Goal: Information Seeking & Learning: Check status

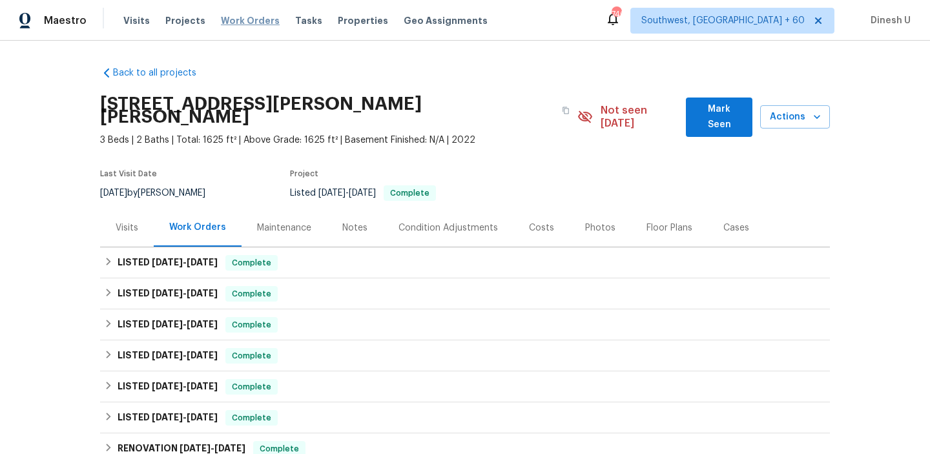
click at [241, 21] on span "Work Orders" at bounding box center [250, 20] width 59 height 13
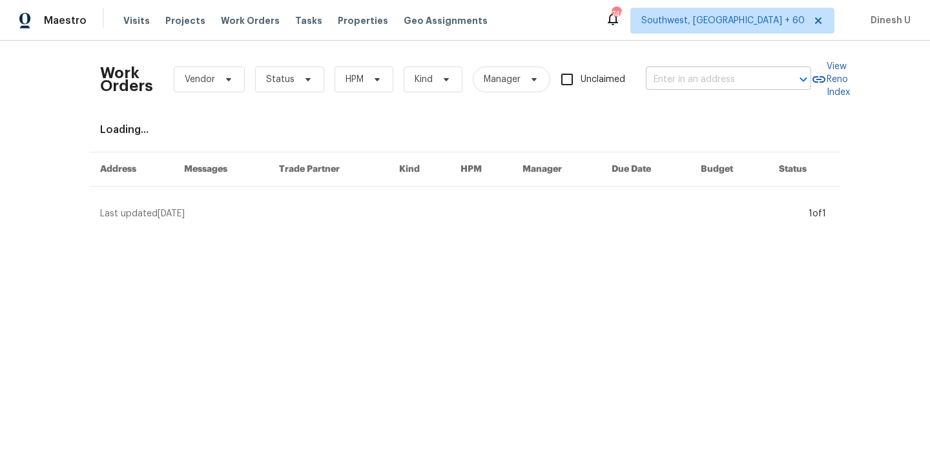
click at [687, 81] on input "text" at bounding box center [710, 80] width 129 height 20
paste input "[STREET_ADDRESS]"
type input "[STREET_ADDRESS]"
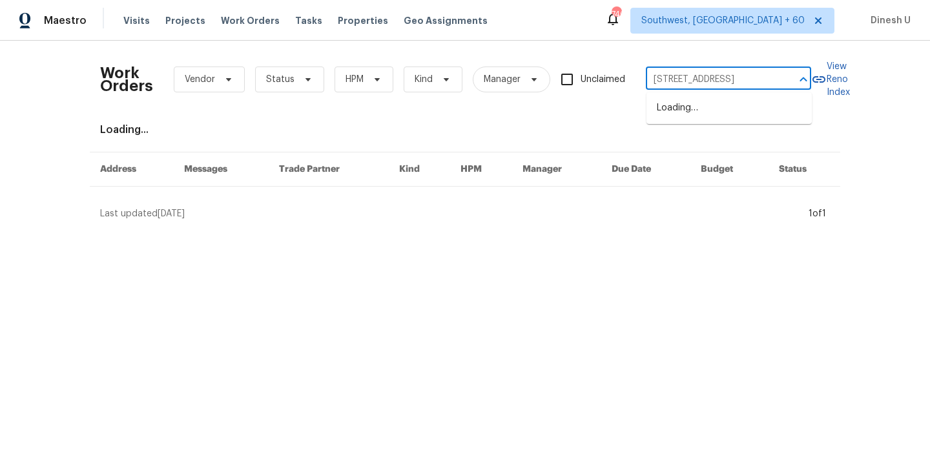
scroll to position [0, 34]
click at [689, 108] on li "[STREET_ADDRESS]" at bounding box center [729, 108] width 165 height 21
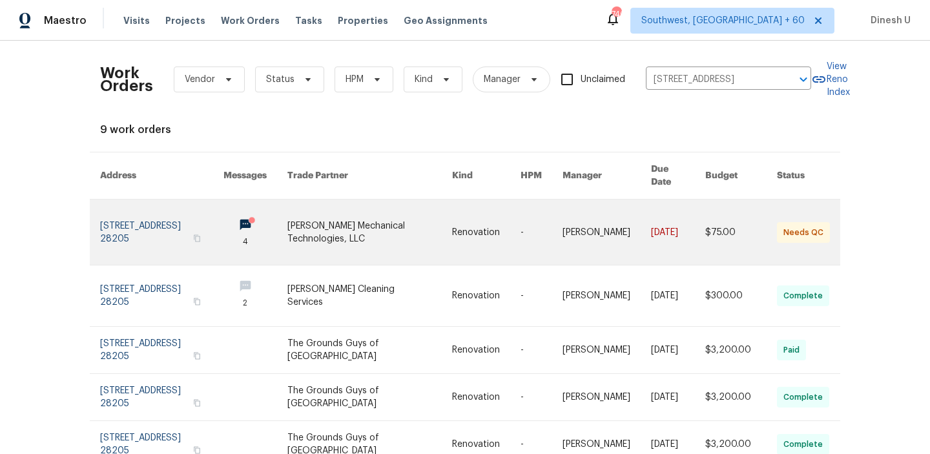
click at [116, 212] on link at bounding box center [161, 232] width 123 height 65
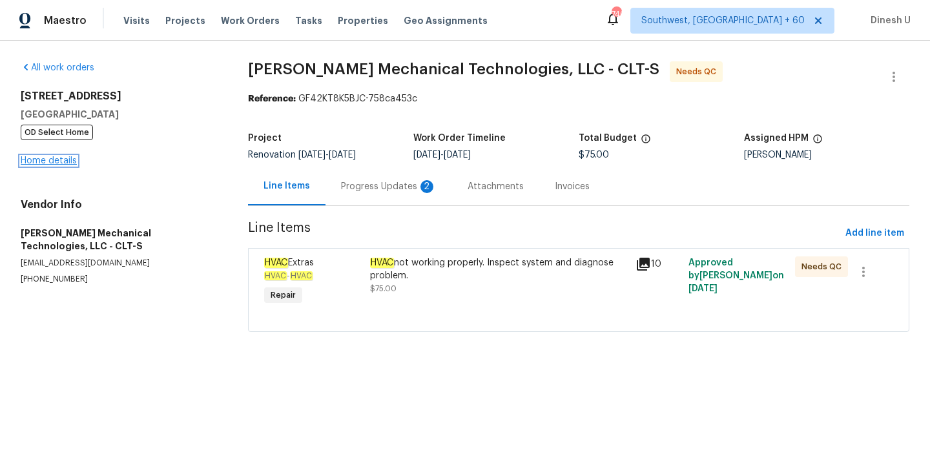
click at [46, 160] on link "Home details" at bounding box center [49, 160] width 56 height 9
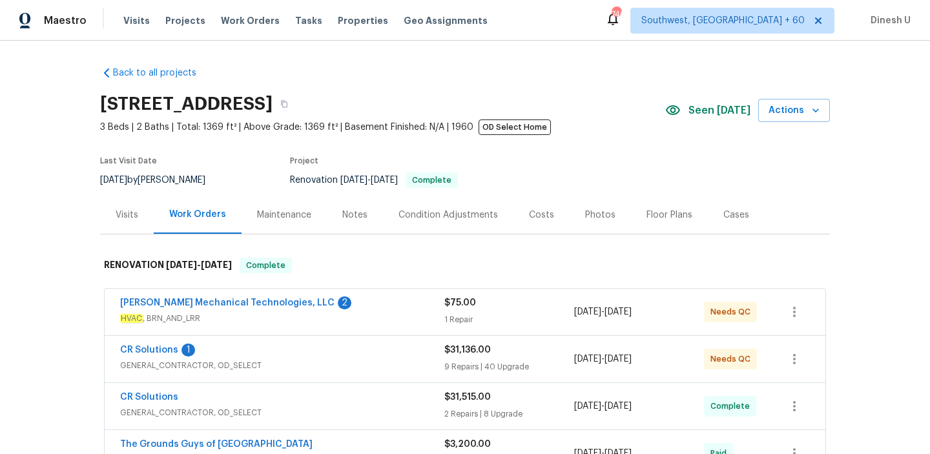
scroll to position [57, 0]
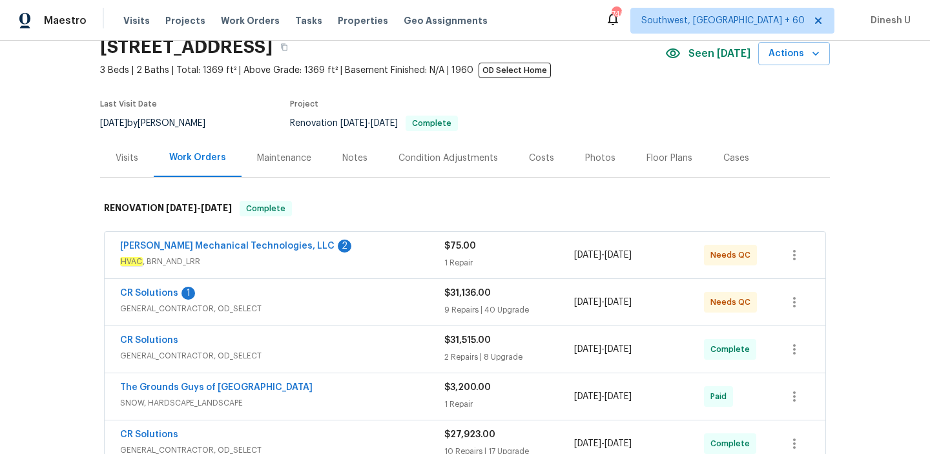
click at [460, 254] on div "$75.00 1 Repair" at bounding box center [509, 255] width 130 height 31
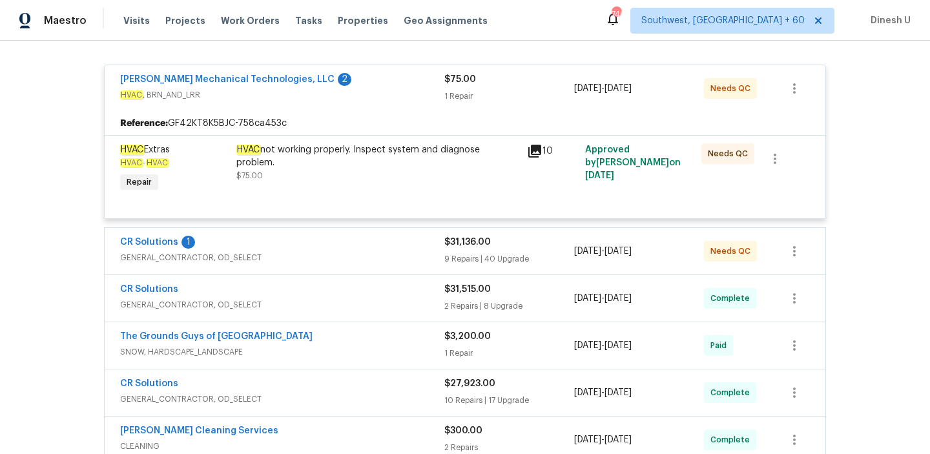
scroll to position [0, 0]
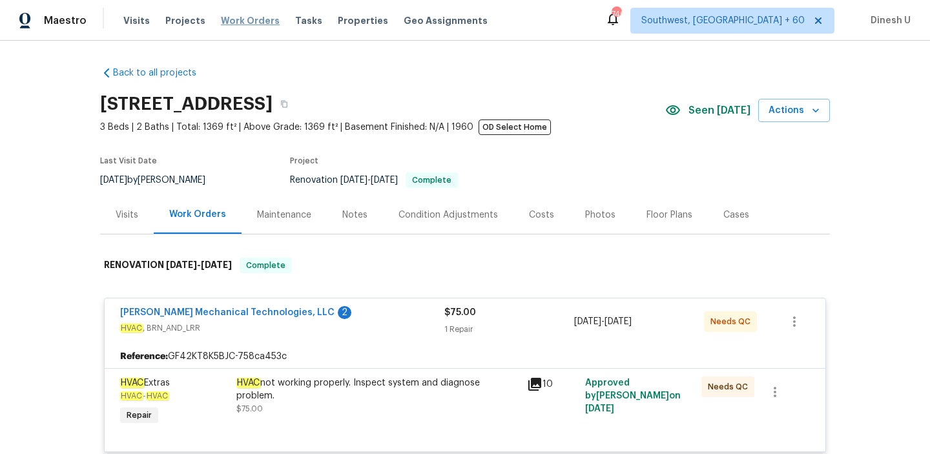
click at [242, 19] on span "Work Orders" at bounding box center [250, 20] width 59 height 13
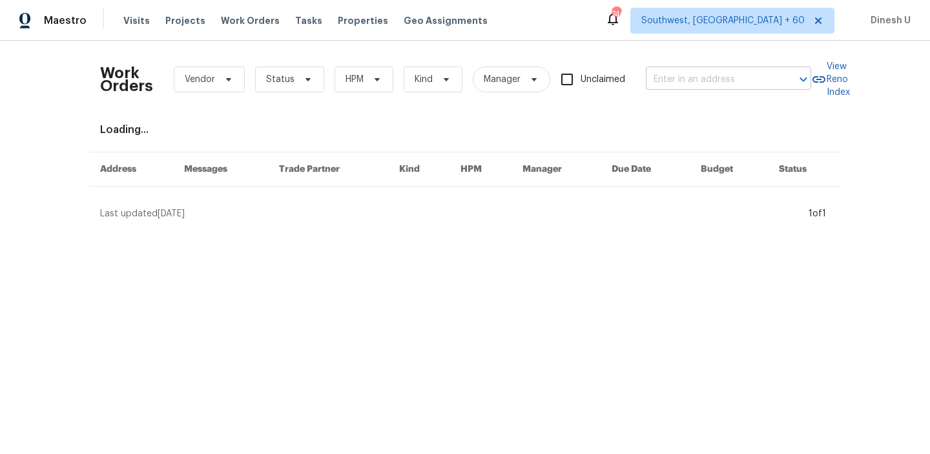
click at [686, 79] on input "text" at bounding box center [710, 80] width 129 height 20
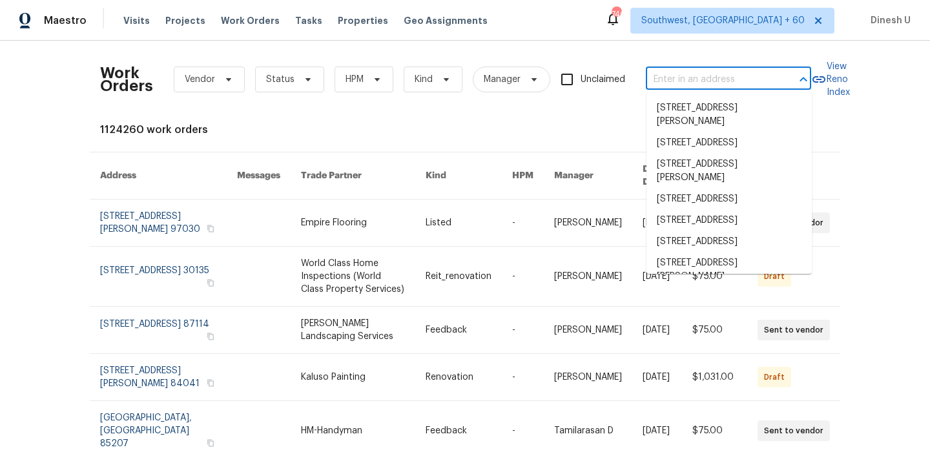
paste input "[STREET_ADDRESS]"
type input "[STREET_ADDRESS]"
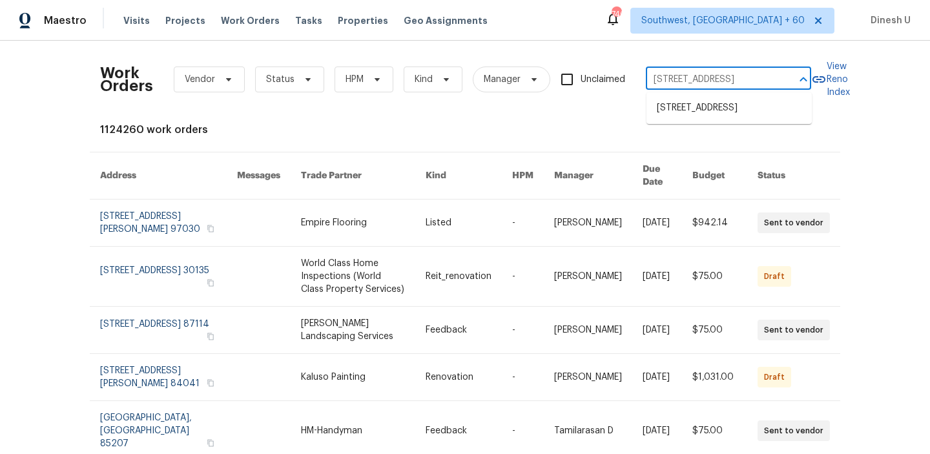
scroll to position [0, 34]
click at [671, 109] on li "[STREET_ADDRESS]" at bounding box center [729, 108] width 165 height 21
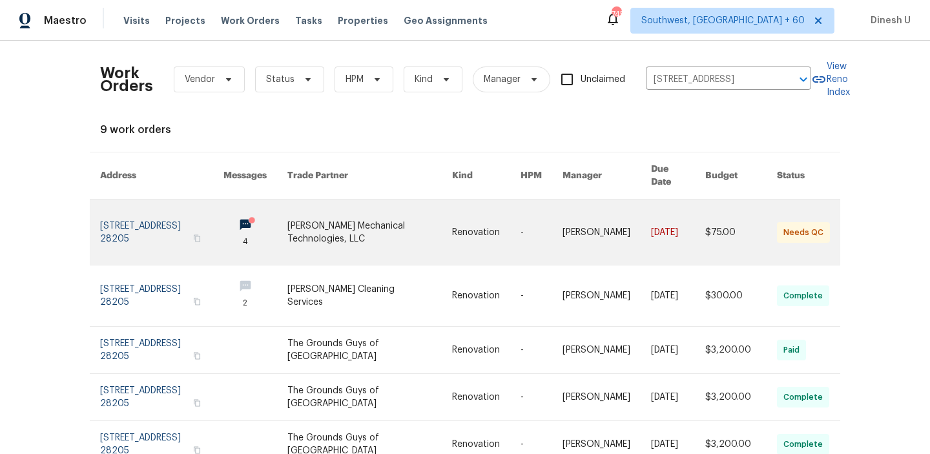
click at [140, 216] on link at bounding box center [161, 232] width 123 height 65
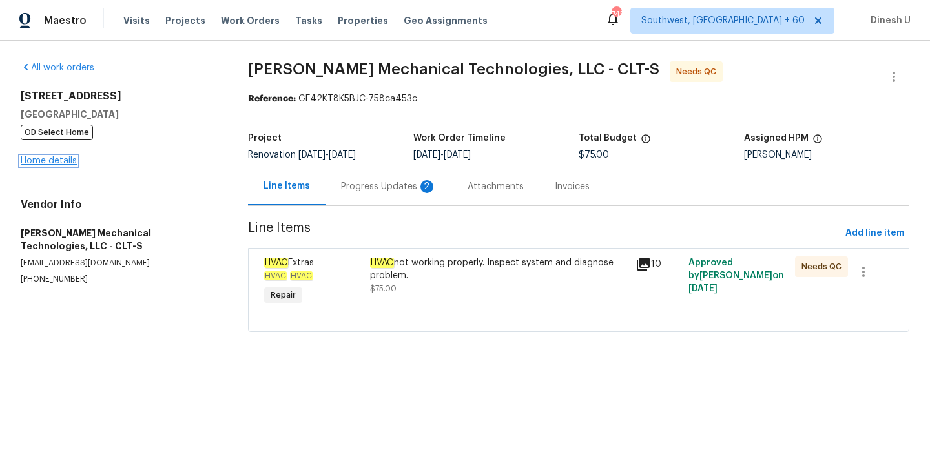
click at [47, 160] on link "Home details" at bounding box center [49, 160] width 56 height 9
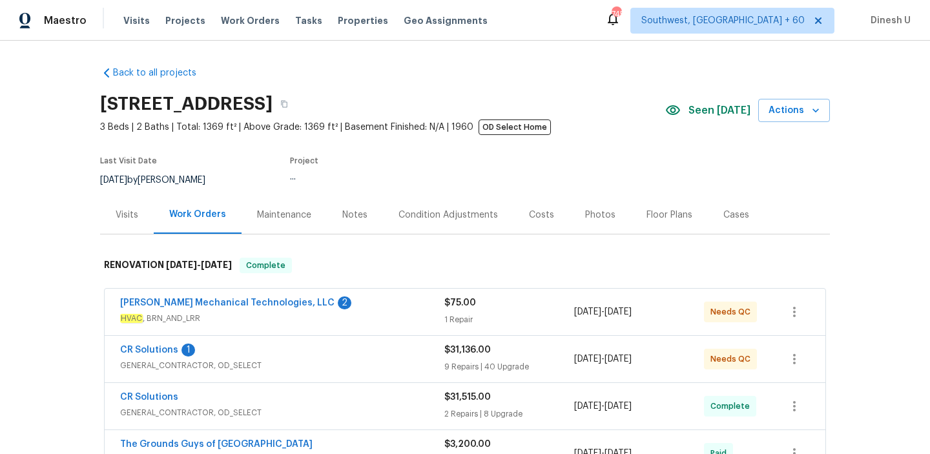
click at [132, 99] on h2 "[STREET_ADDRESS]" at bounding box center [186, 104] width 172 height 13
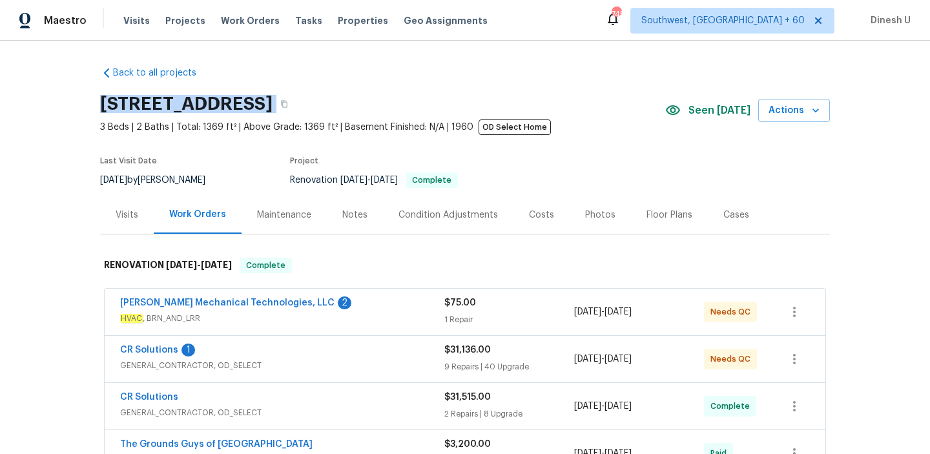
copy div "[STREET_ADDRESS]"
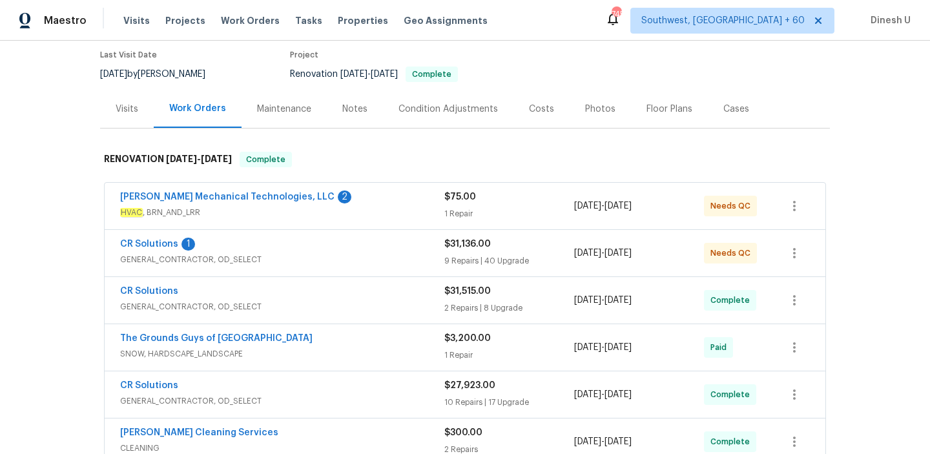
scroll to position [162, 0]
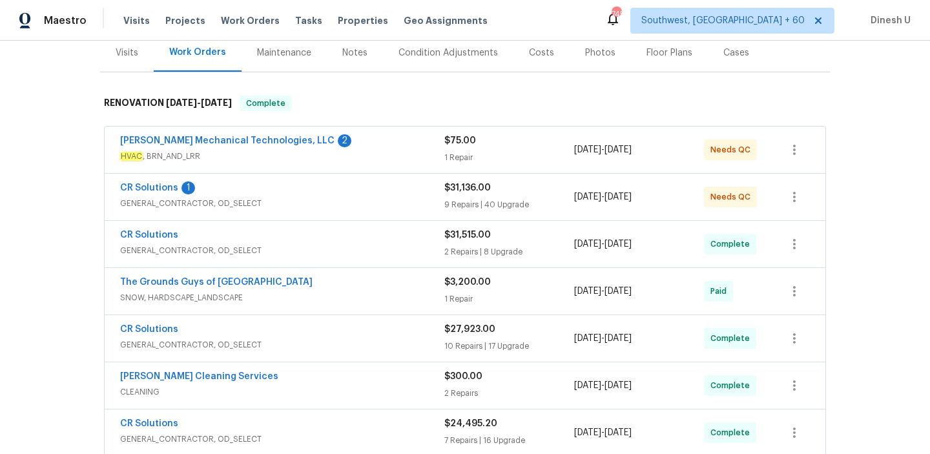
click at [451, 156] on div "1 Repair" at bounding box center [509, 157] width 130 height 13
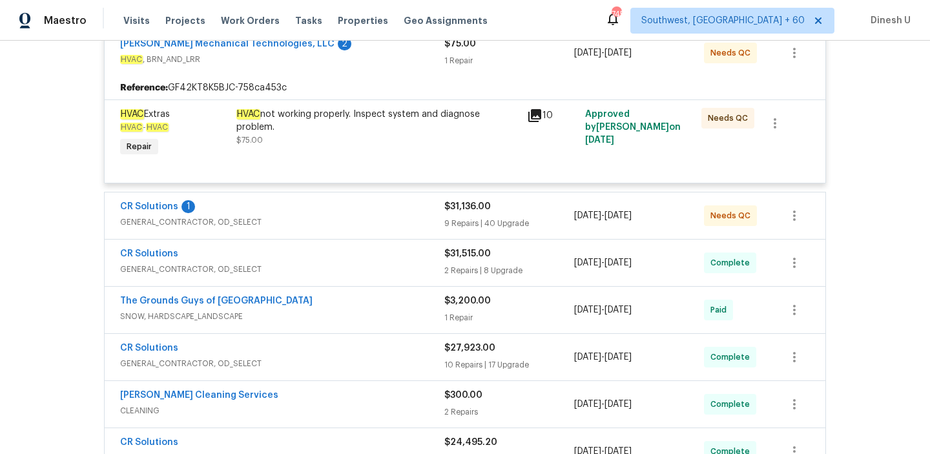
scroll to position [280, 0]
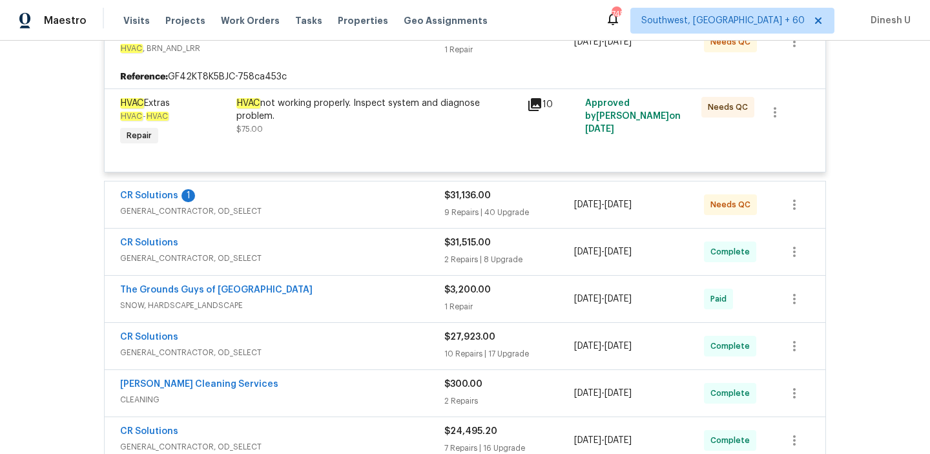
click at [495, 217] on div "9 Repairs | 40 Upgrade" at bounding box center [509, 212] width 130 height 13
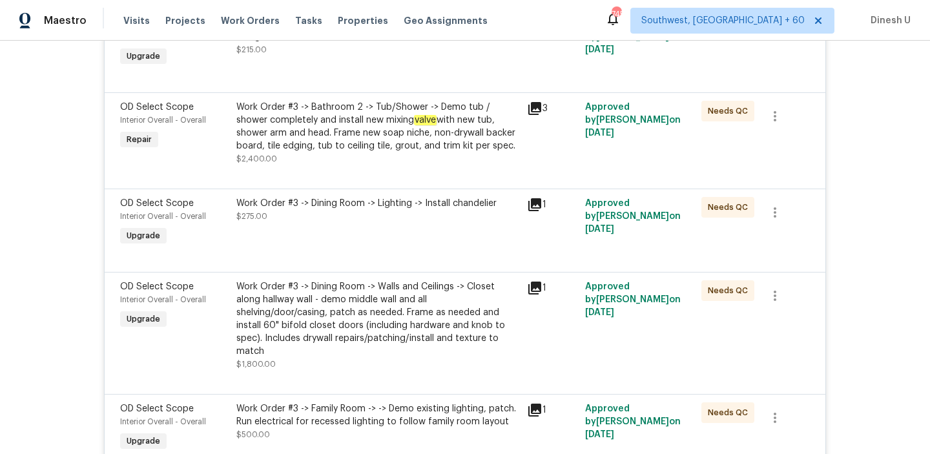
scroll to position [1217, 0]
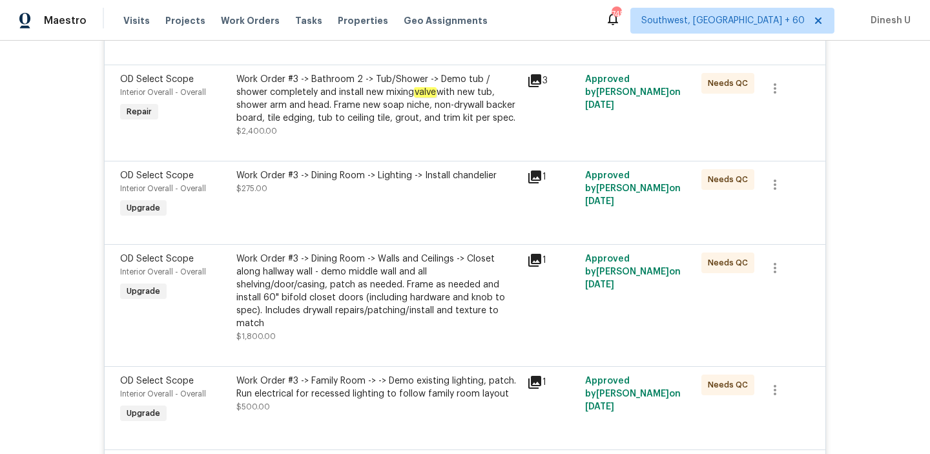
click at [311, 94] on div "Work Order #3 -> Bathroom 2 -> Tub/Shower -> Demo tub / shower completely and i…" at bounding box center [377, 99] width 283 height 52
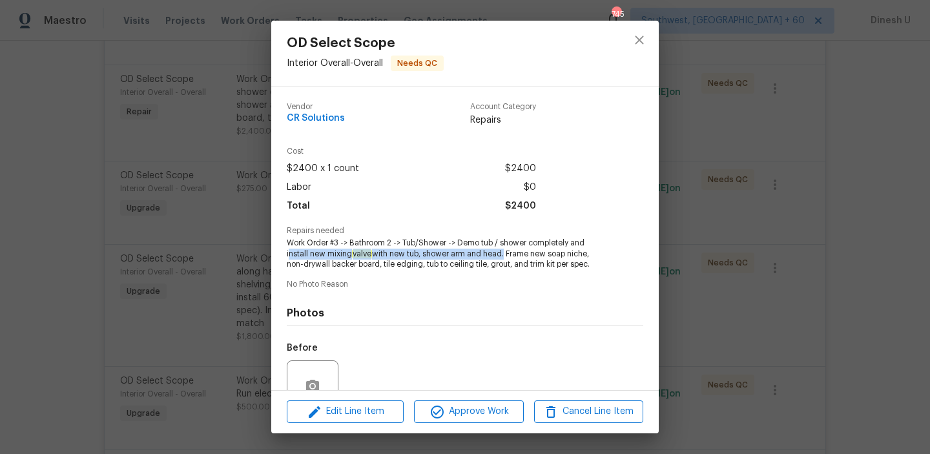
drag, startPoint x: 289, startPoint y: 253, endPoint x: 505, endPoint y: 254, distance: 215.7
click at [505, 254] on span "Work Order #3 -> Bathroom 2 -> Tub/Shower -> Demo tub / shower completely and i…" at bounding box center [447, 254] width 321 height 32
copy span "nstall new mixing valve with new tub, shower arm and head"
click at [226, 169] on div "OD Select Scope Interior Overall - Overall Needs QC Vendor CR Solutions Account…" at bounding box center [465, 227] width 930 height 454
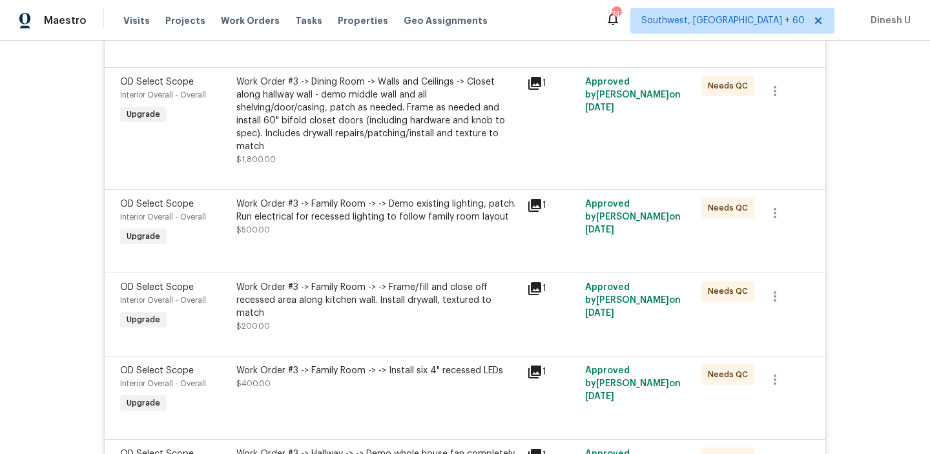
scroll to position [1395, 0]
click at [530, 81] on icon at bounding box center [535, 82] width 16 height 16
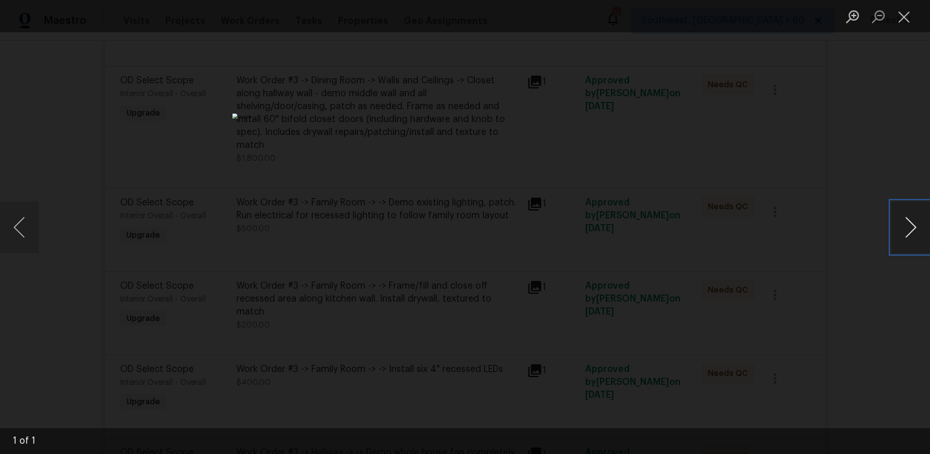
click at [907, 225] on button "Next image" at bounding box center [910, 228] width 39 height 52
click at [904, 12] on button "Close lightbox" at bounding box center [904, 16] width 26 height 23
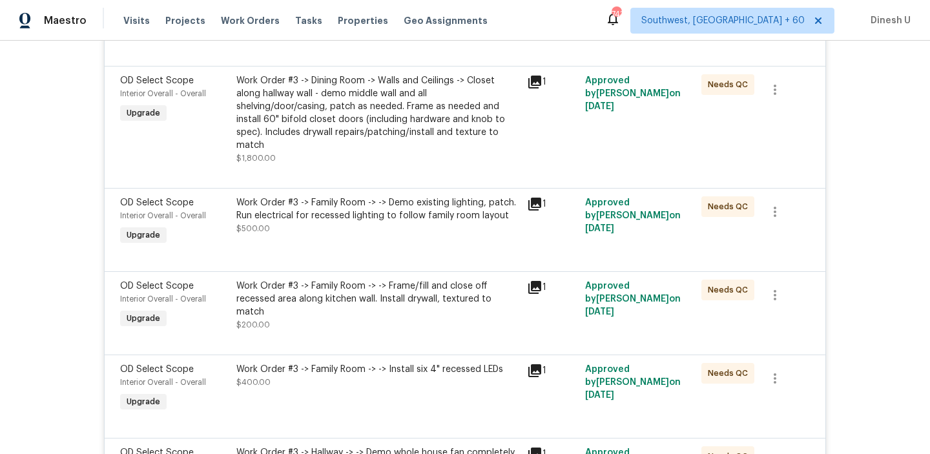
click at [302, 121] on div "Work Order #3 -> Dining Room -> Walls and Ceilings -> Closet along hallway wall…" at bounding box center [377, 113] width 283 height 78
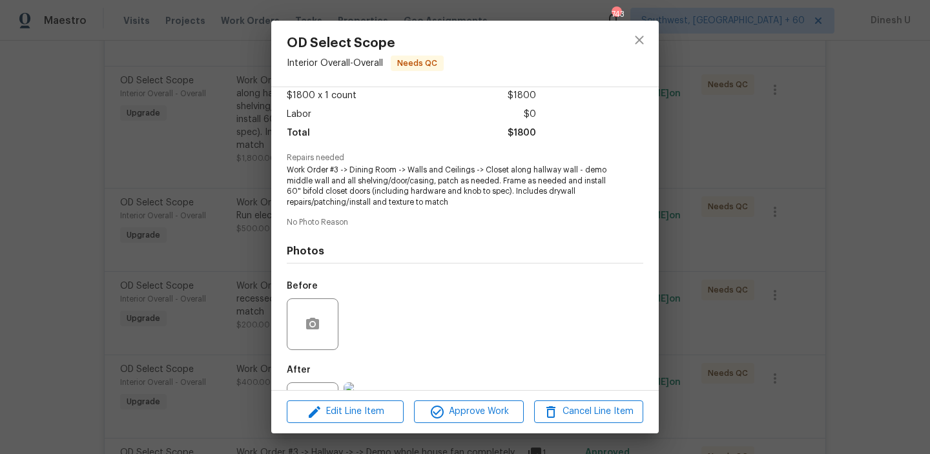
scroll to position [130, 0]
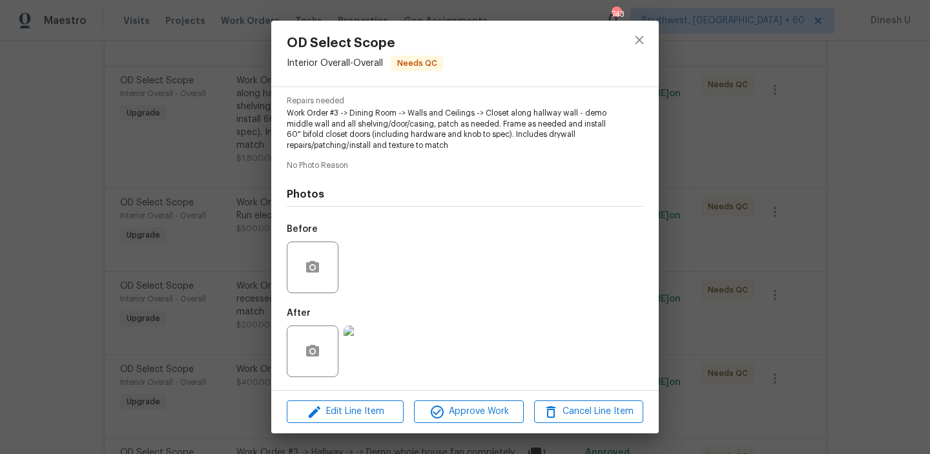
click at [377, 337] on img at bounding box center [370, 352] width 52 height 52
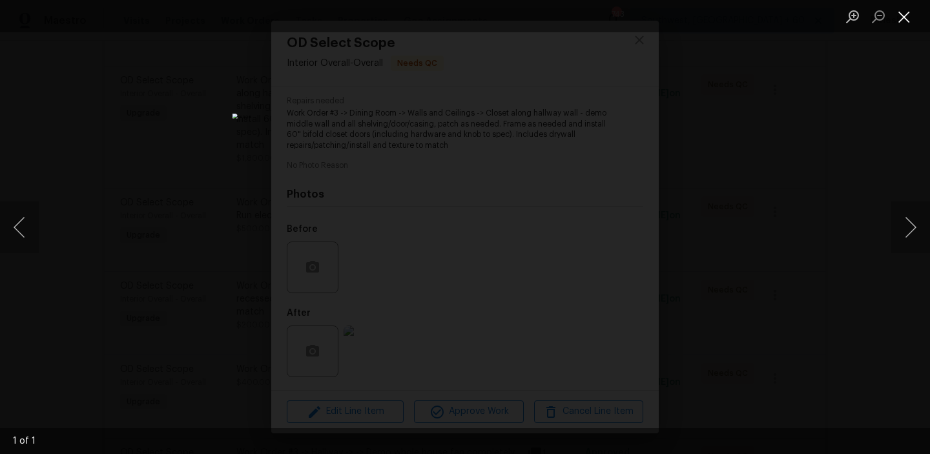
click at [901, 17] on button "Close lightbox" at bounding box center [904, 16] width 26 height 23
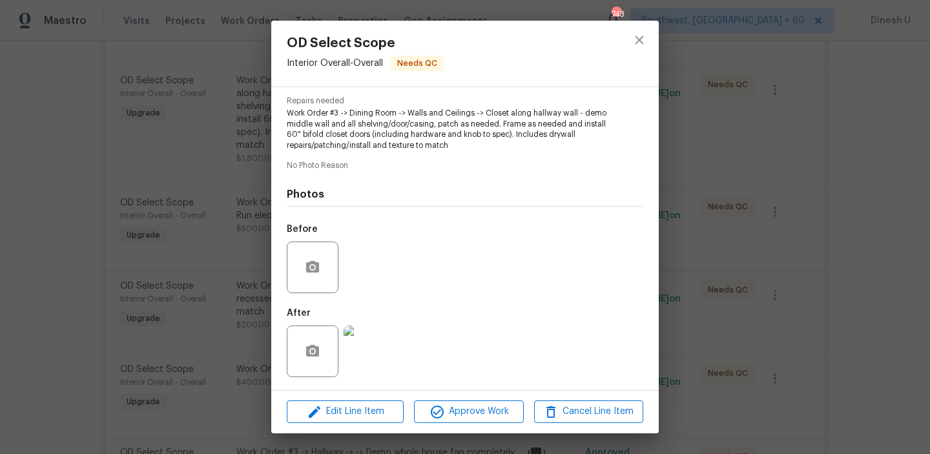
click at [234, 192] on div "OD Select Scope Interior Overall - Overall Needs QC Vendor CR Solutions Account…" at bounding box center [465, 227] width 930 height 454
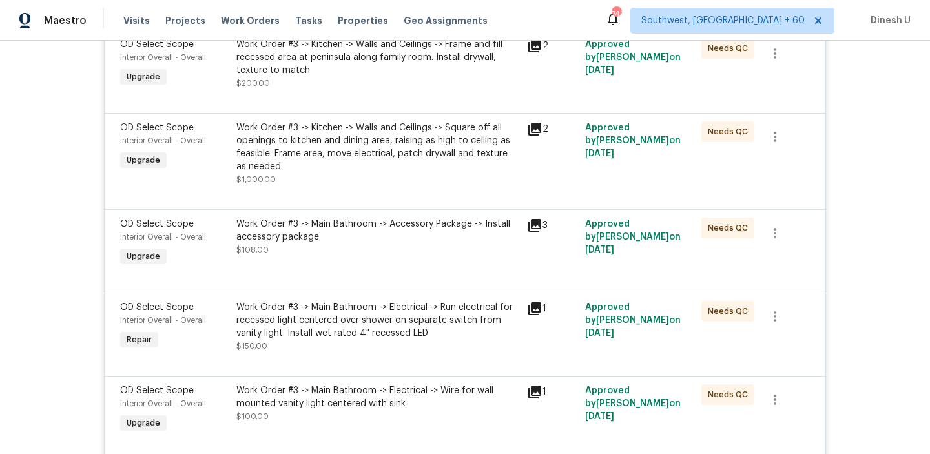
scroll to position [3304, 0]
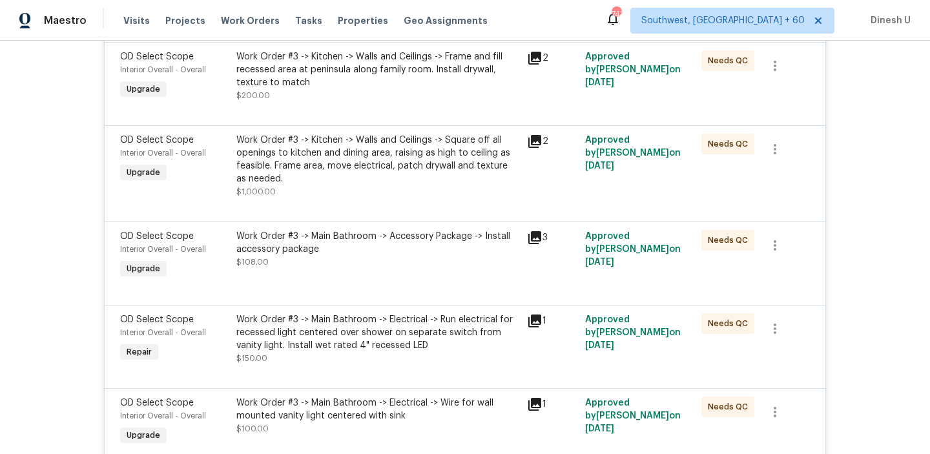
click at [534, 140] on icon at bounding box center [534, 141] width 13 height 13
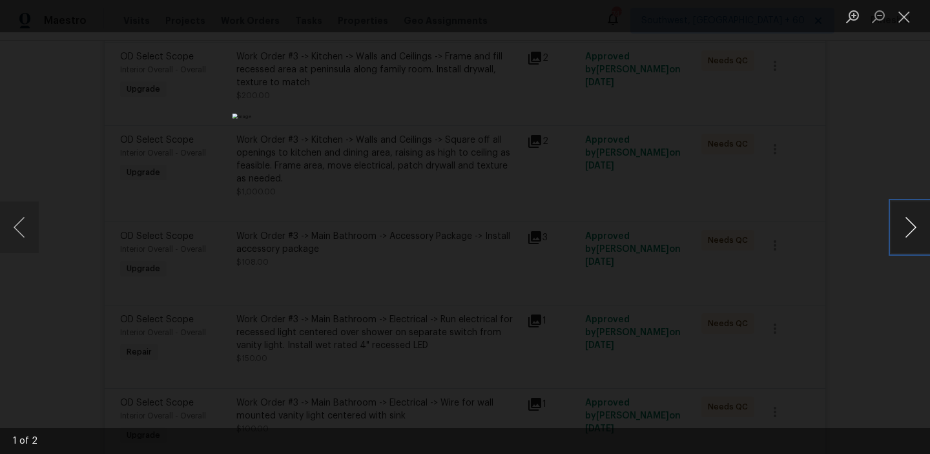
click at [908, 223] on button "Next image" at bounding box center [910, 228] width 39 height 52
click at [908, 21] on button "Close lightbox" at bounding box center [904, 16] width 26 height 23
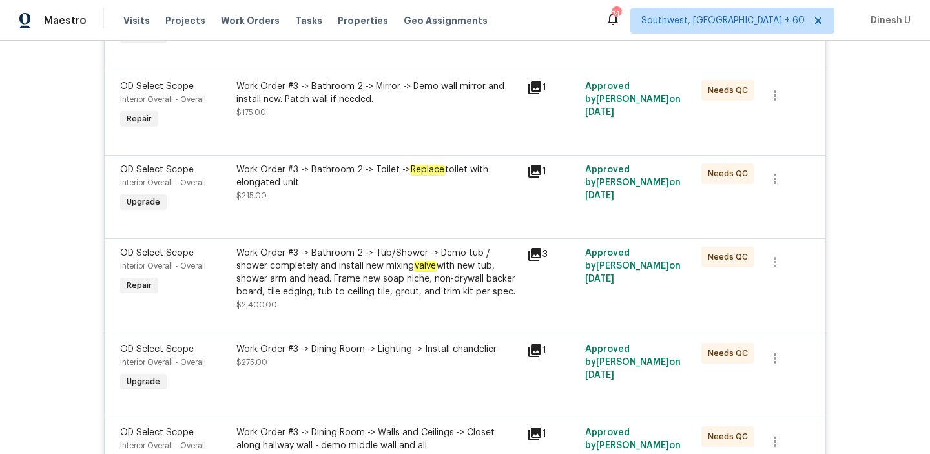
scroll to position [0, 0]
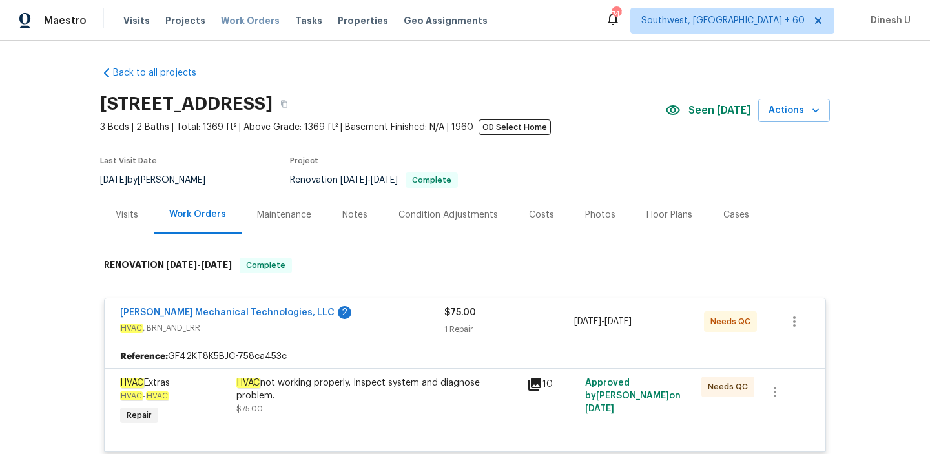
click at [235, 22] on span "Work Orders" at bounding box center [250, 20] width 59 height 13
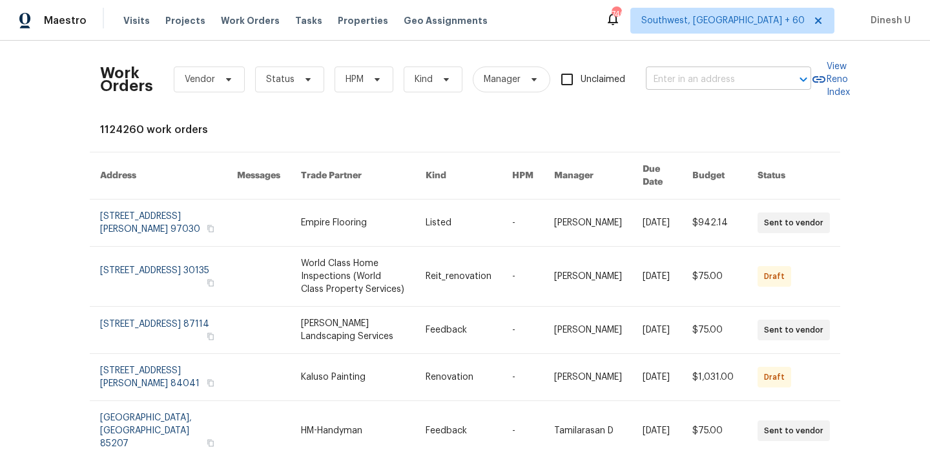
click at [653, 80] on input "text" at bounding box center [710, 80] width 129 height 20
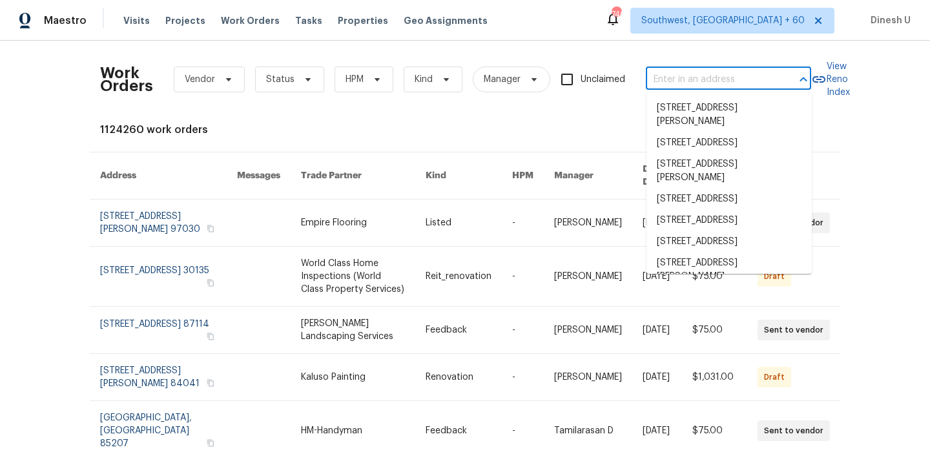
paste input "[STREET_ADDRESS]"
type input "[STREET_ADDRESS]"
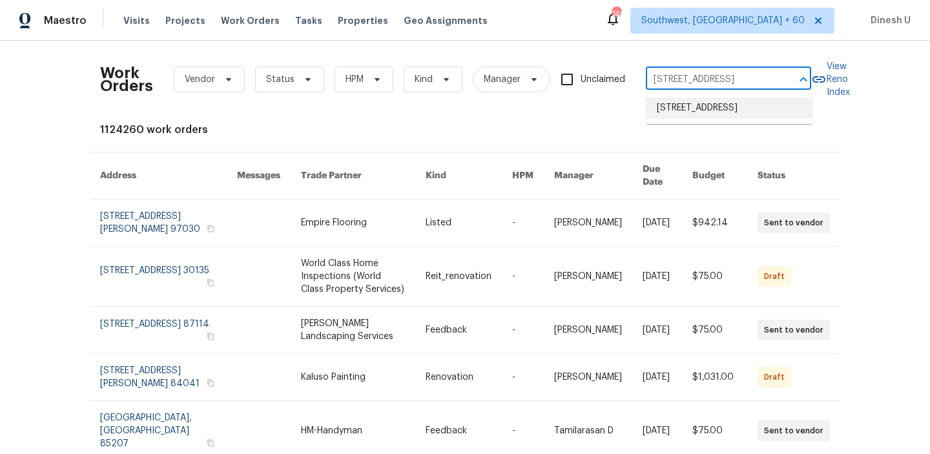
click at [658, 102] on li "[STREET_ADDRESS]" at bounding box center [729, 108] width 165 height 21
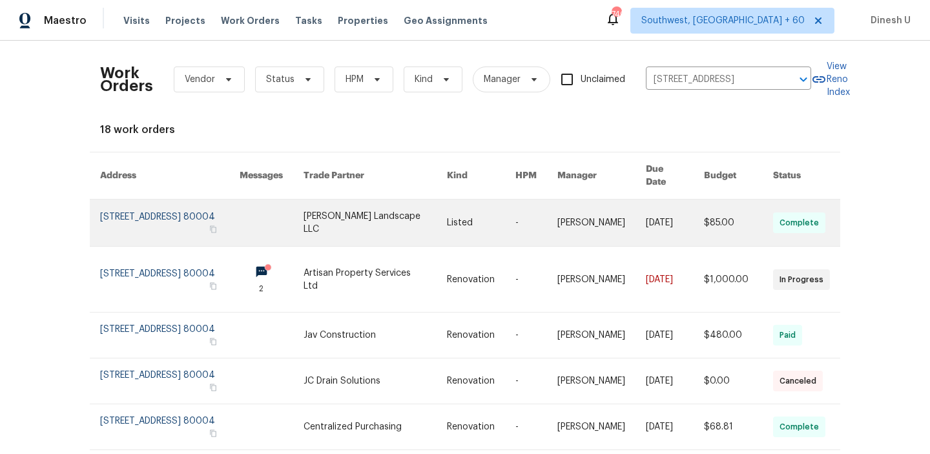
click at [165, 200] on link at bounding box center [170, 223] width 140 height 47
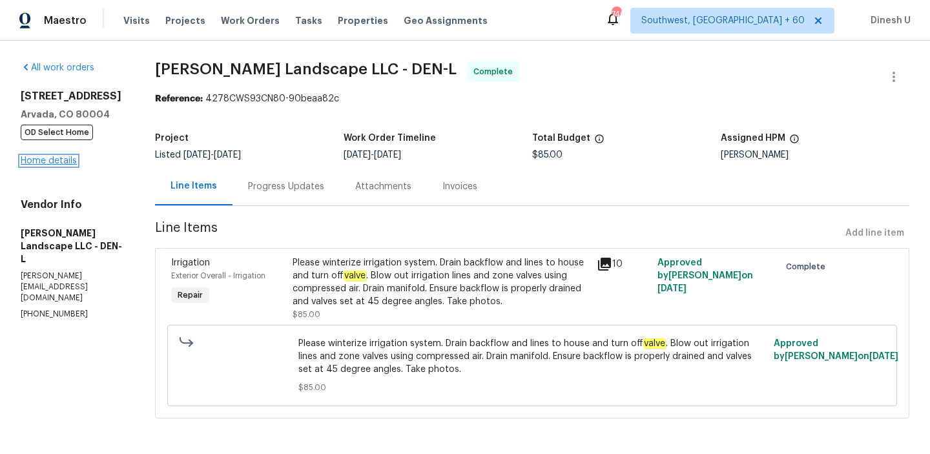
click at [61, 160] on link "Home details" at bounding box center [49, 160] width 56 height 9
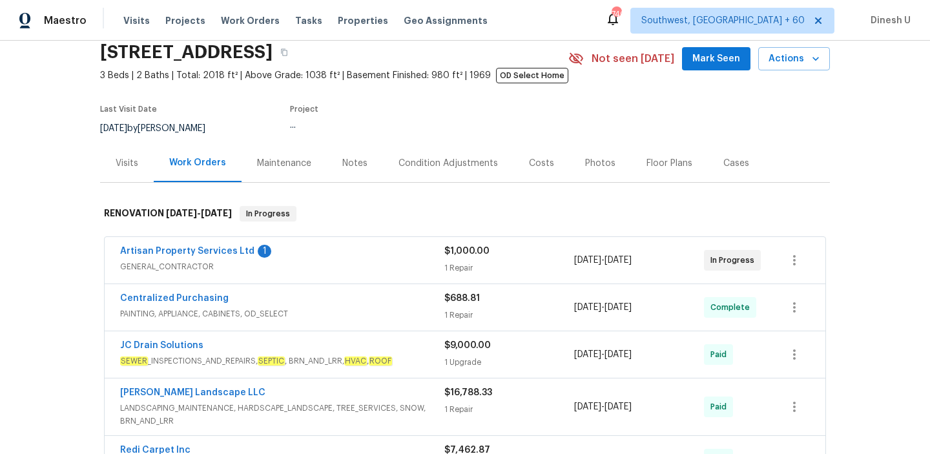
scroll to position [85, 0]
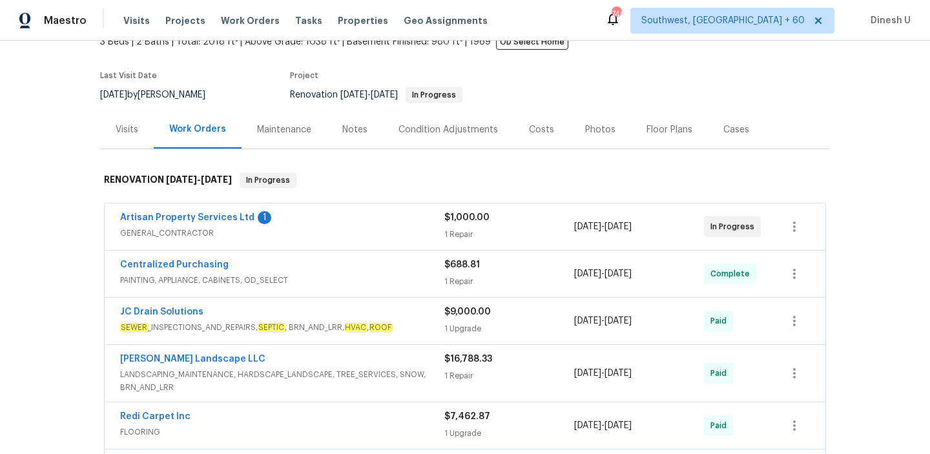
click at [464, 230] on div "1 Repair" at bounding box center [509, 234] width 130 height 13
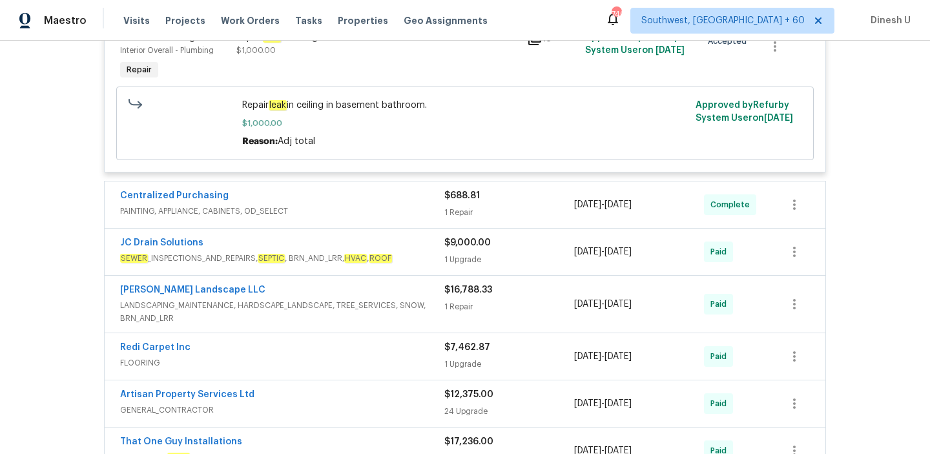
scroll to position [375, 0]
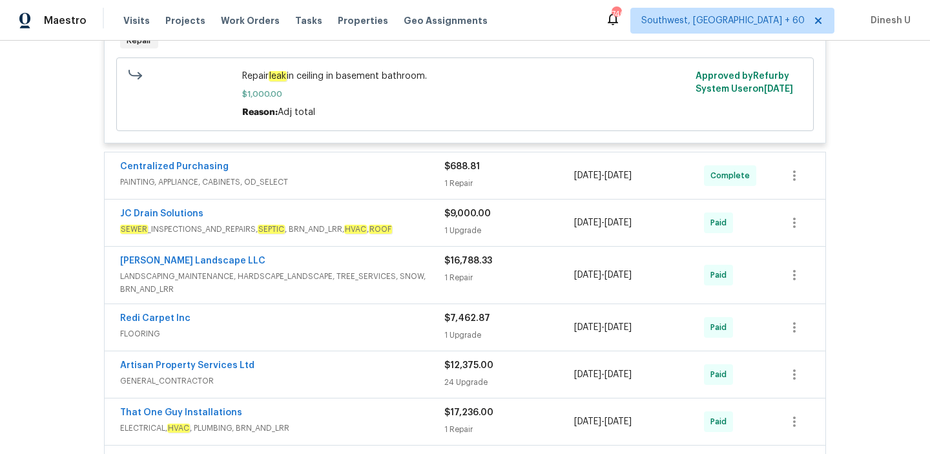
click at [457, 176] on div "$688.81 1 Repair" at bounding box center [509, 175] width 130 height 31
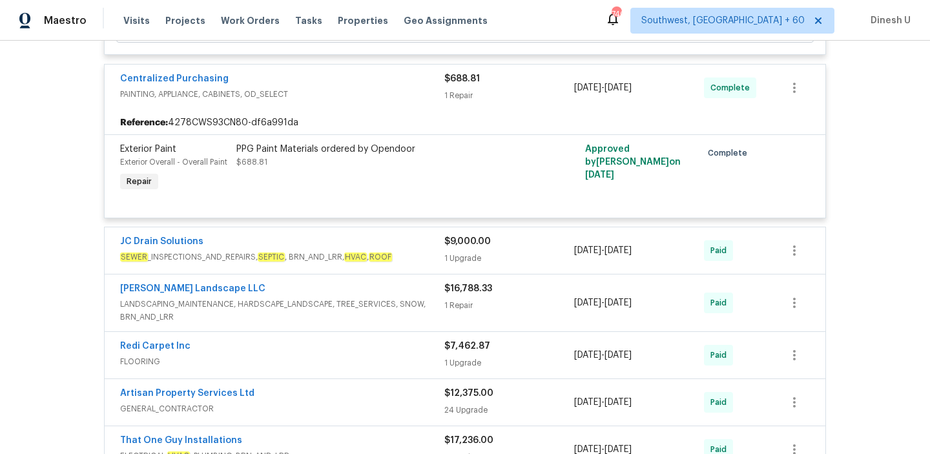
scroll to position [511, 0]
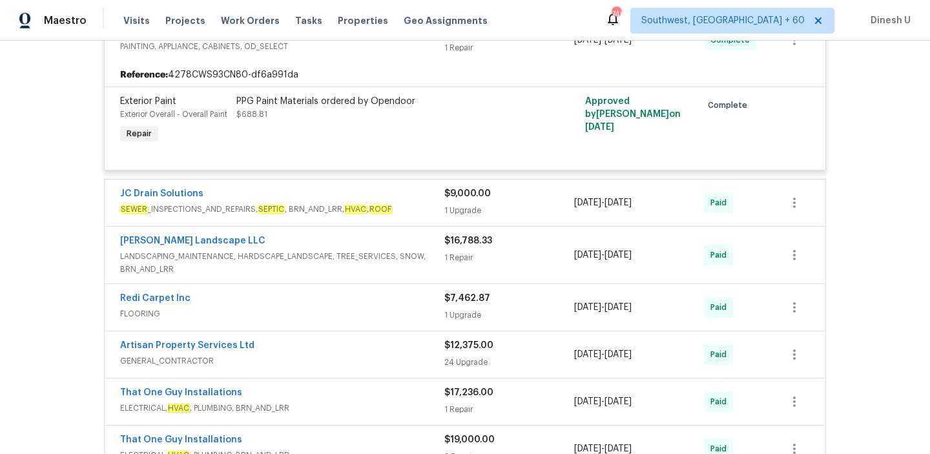
click at [479, 209] on div "1 Upgrade" at bounding box center [509, 210] width 130 height 13
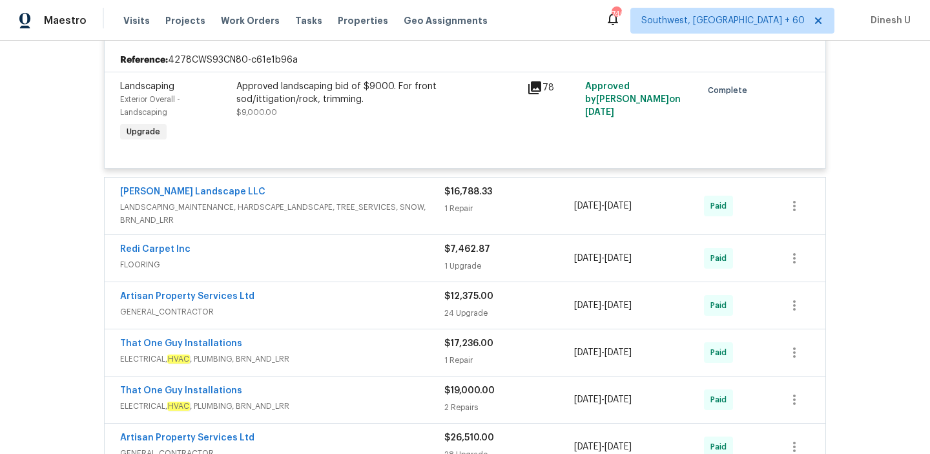
scroll to position [705, 0]
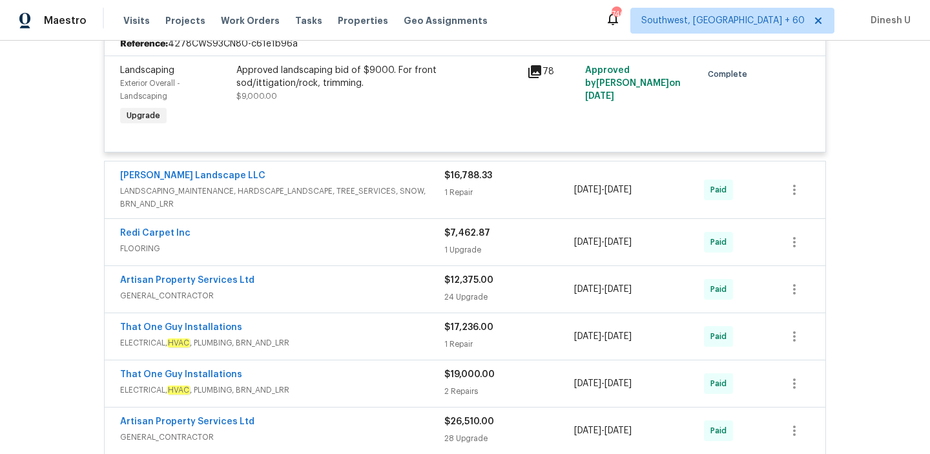
click at [461, 195] on div "1 Repair" at bounding box center [509, 192] width 130 height 13
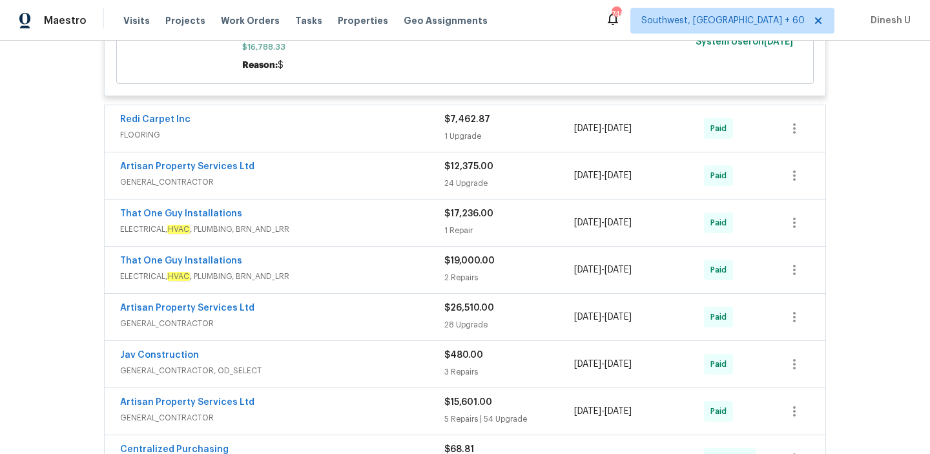
scroll to position [1087, 0]
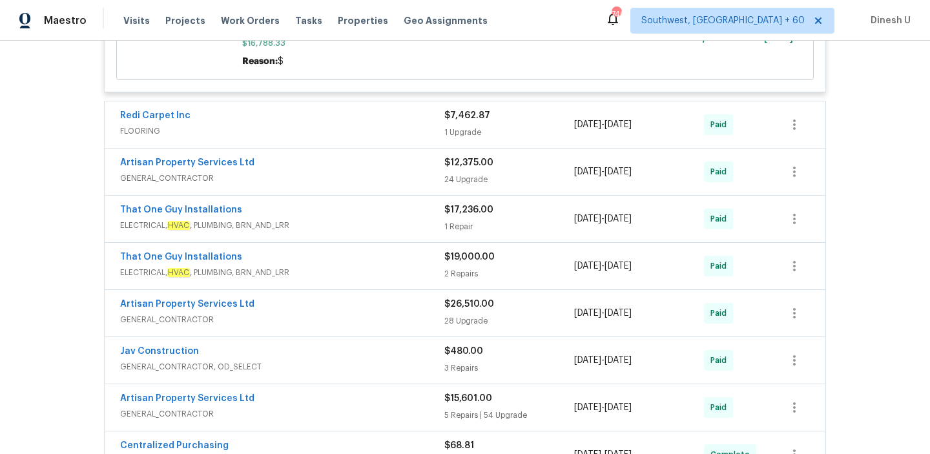
click at [462, 134] on div "1 Upgrade" at bounding box center [509, 132] width 130 height 13
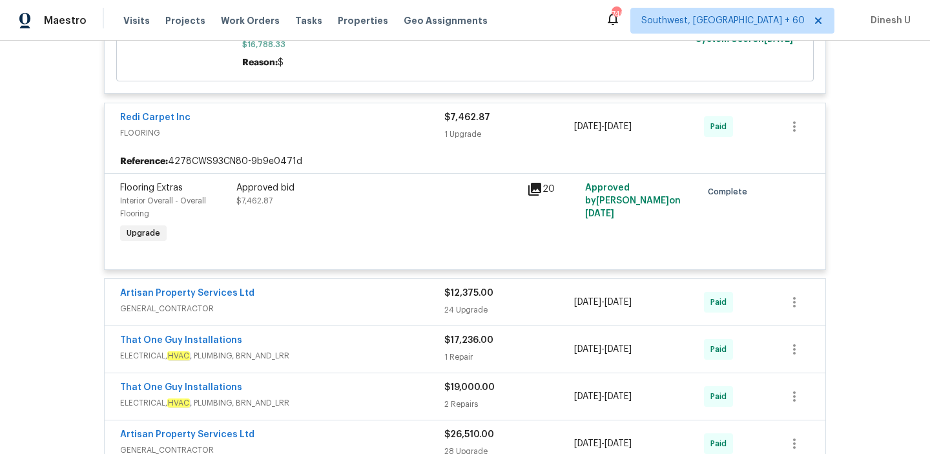
scroll to position [1070, 0]
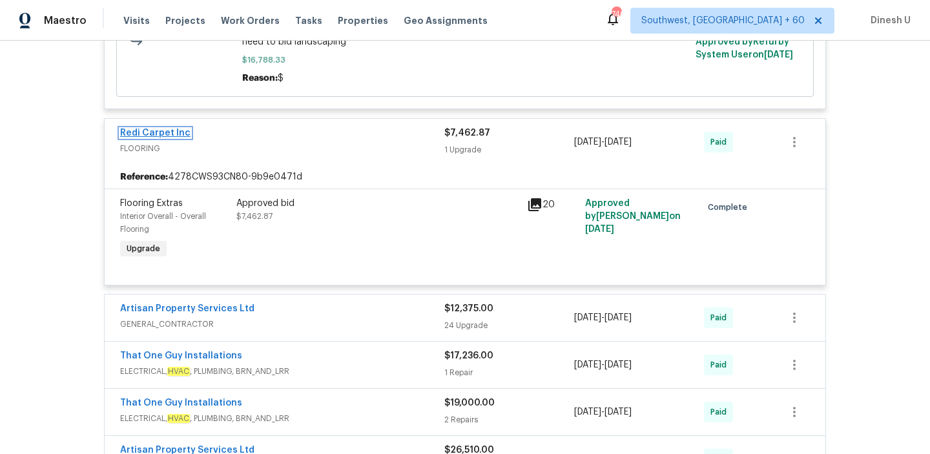
click at [143, 134] on link "Redi Carpet Inc" at bounding box center [155, 133] width 70 height 9
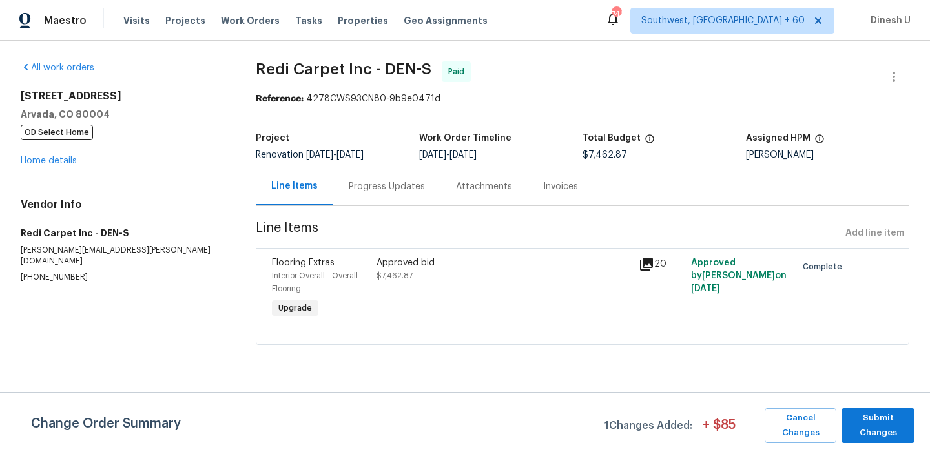
click at [371, 191] on div "Progress Updates" at bounding box center [387, 186] width 76 height 13
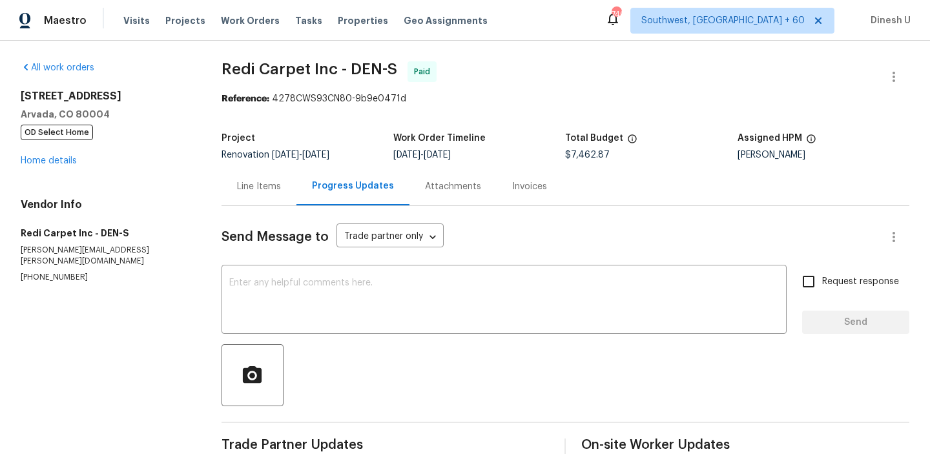
click at [271, 185] on div "Line Items" at bounding box center [259, 186] width 44 height 13
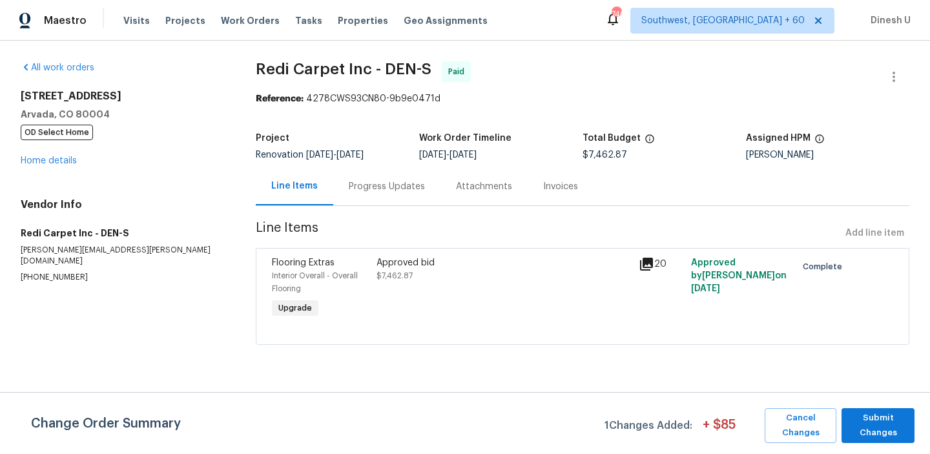
click at [648, 264] on icon at bounding box center [646, 264] width 13 height 13
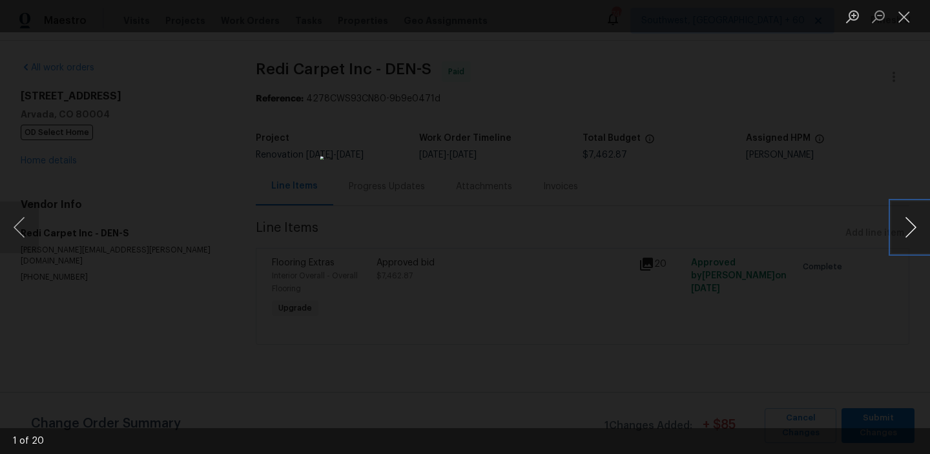
click at [908, 224] on button "Next image" at bounding box center [910, 228] width 39 height 52
click at [908, 25] on button "Close lightbox" at bounding box center [904, 16] width 26 height 23
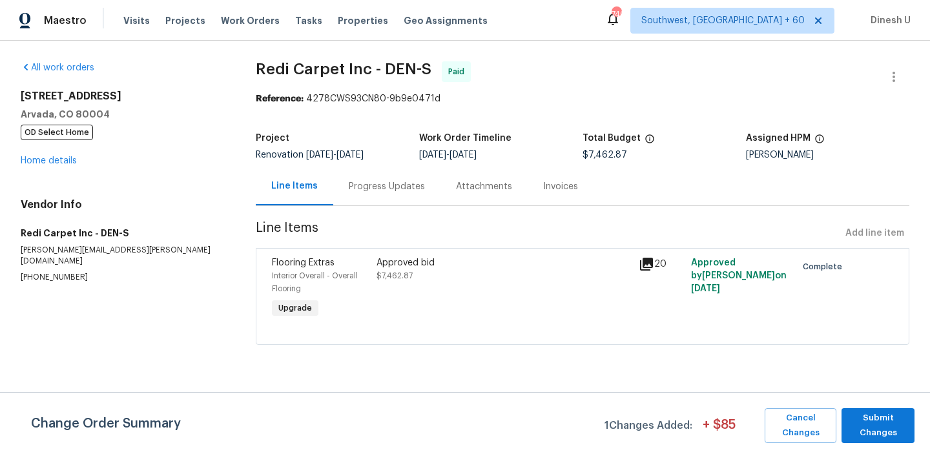
click at [290, 278] on span "Interior Overall - Overall Flooring" at bounding box center [315, 282] width 86 height 21
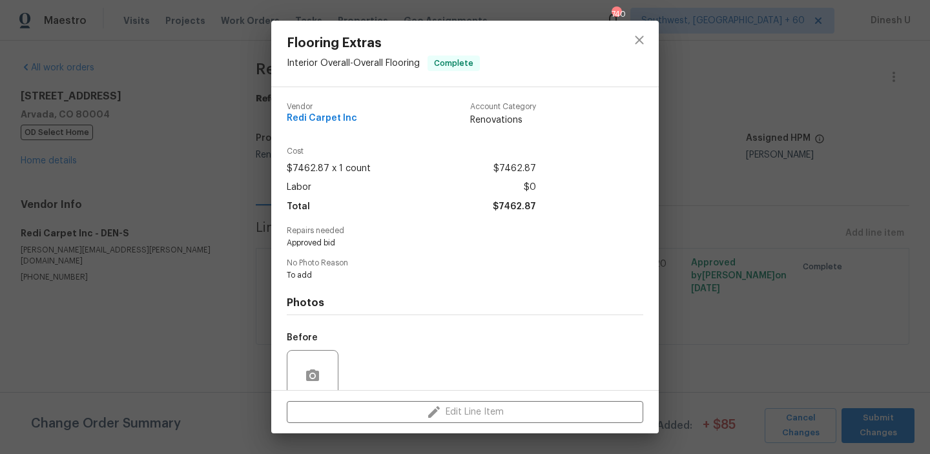
scroll to position [108, 0]
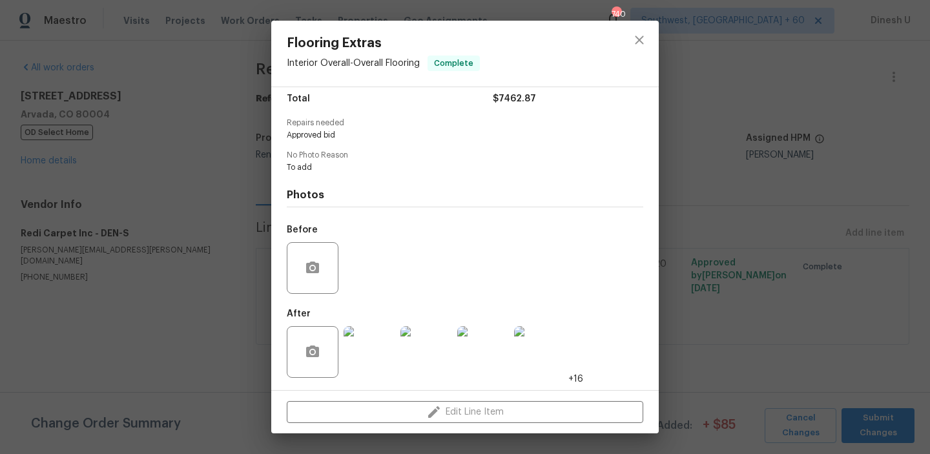
click at [379, 344] on img at bounding box center [370, 352] width 52 height 52
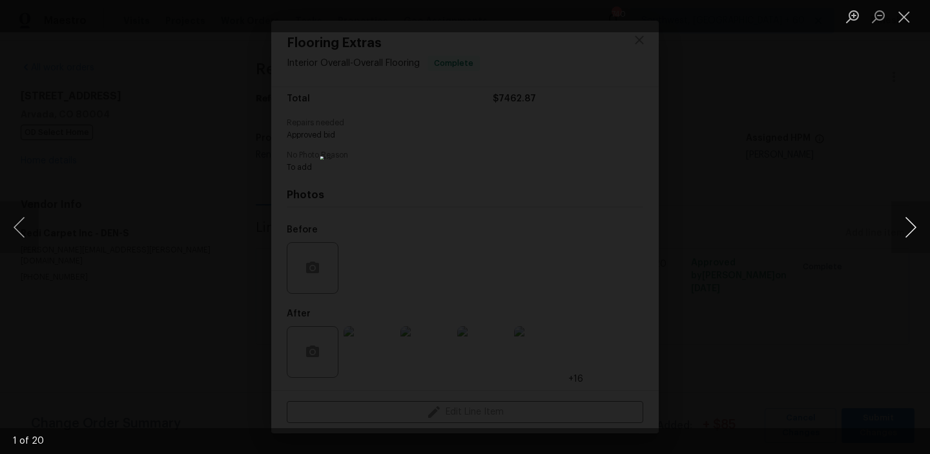
click at [916, 234] on button "Next image" at bounding box center [910, 228] width 39 height 52
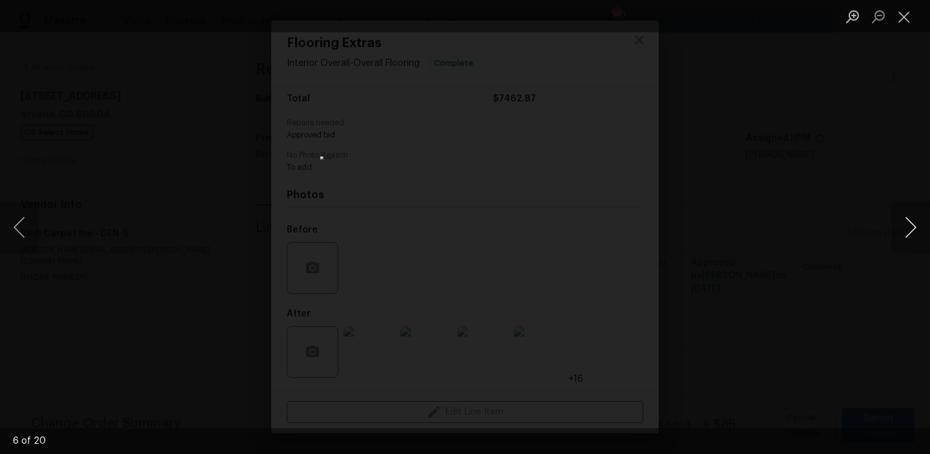
click at [916, 234] on button "Next image" at bounding box center [910, 228] width 39 height 52
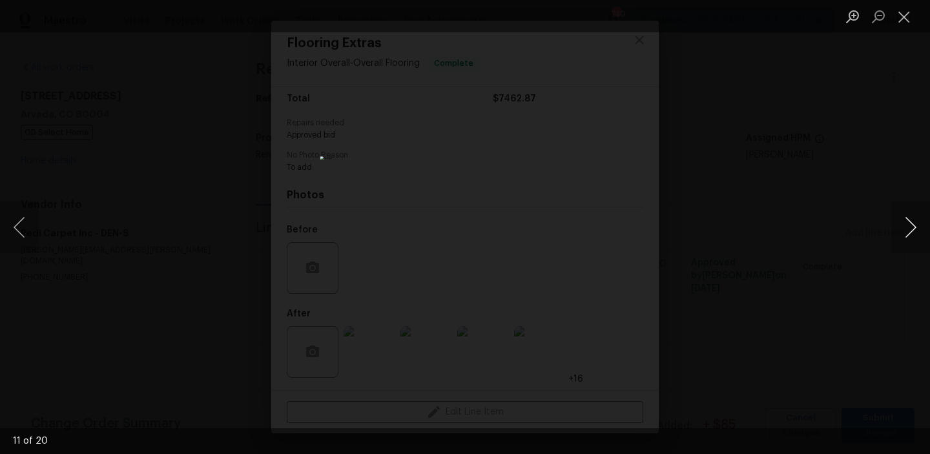
click at [916, 234] on button "Next image" at bounding box center [910, 228] width 39 height 52
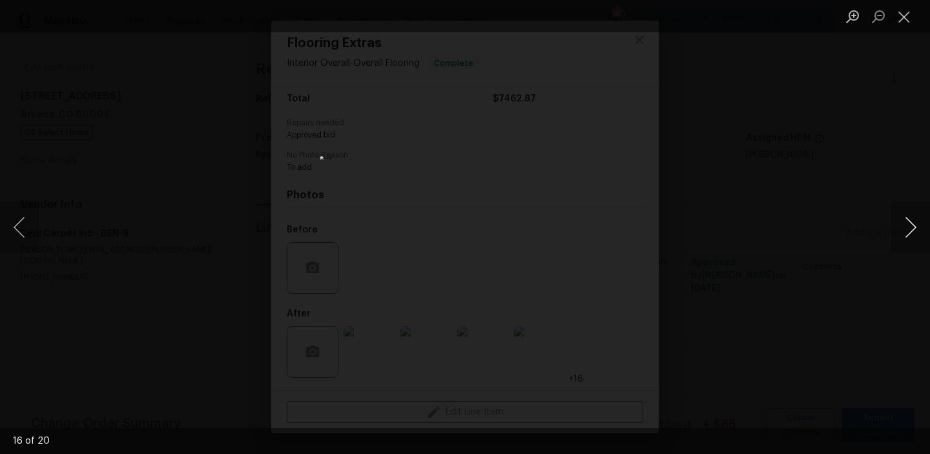
click at [916, 234] on button "Next image" at bounding box center [910, 228] width 39 height 52
click at [904, 21] on button "Close lightbox" at bounding box center [904, 16] width 26 height 23
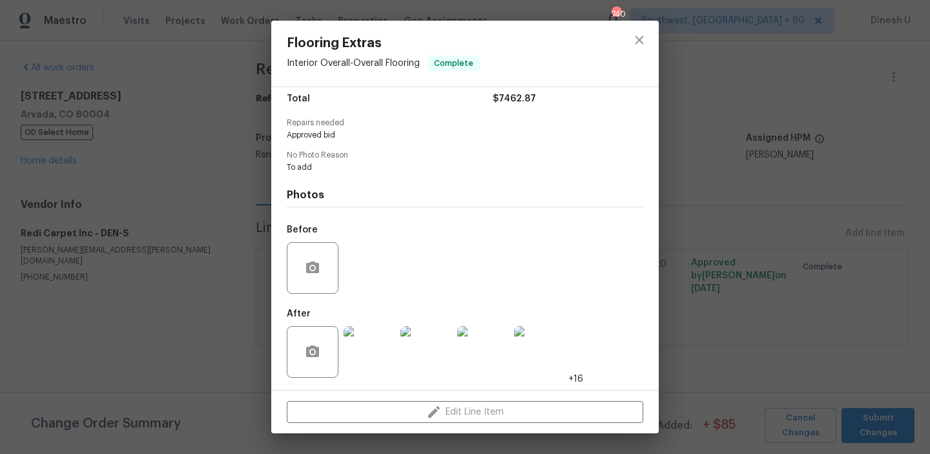
click at [218, 127] on div "Flooring Extras Interior Overall - Overall Flooring Complete Vendor Redi Carpet…" at bounding box center [465, 227] width 930 height 454
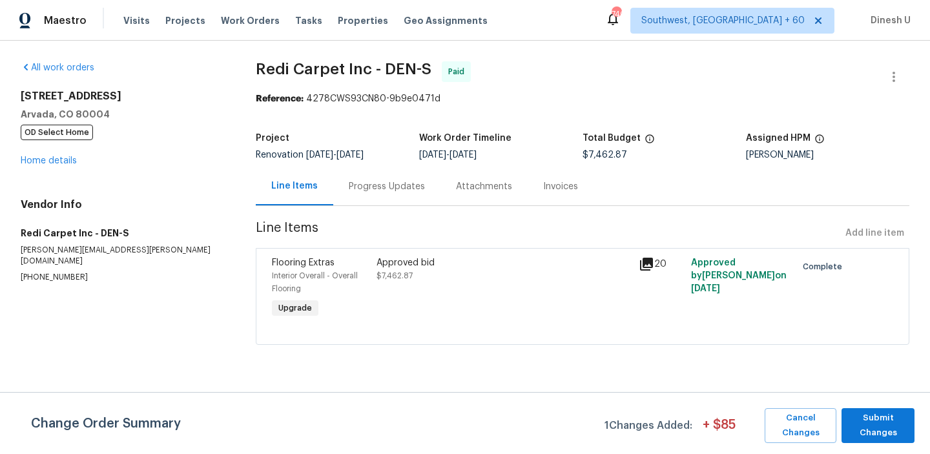
click at [377, 178] on div "Progress Updates" at bounding box center [386, 186] width 107 height 38
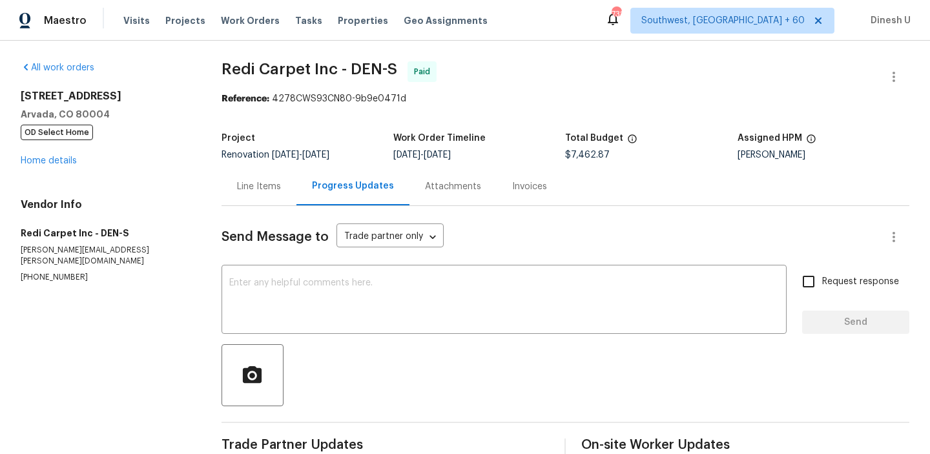
click at [278, 189] on div "Line Items" at bounding box center [259, 186] width 44 height 13
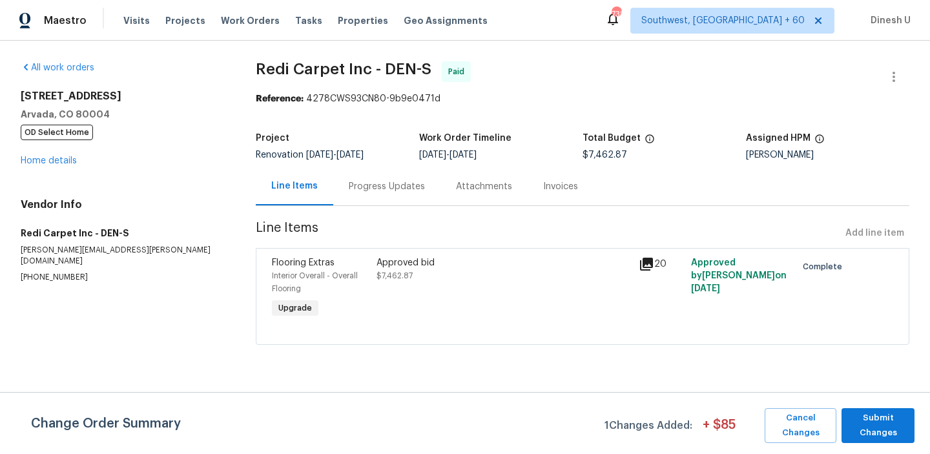
click at [652, 260] on icon at bounding box center [646, 264] width 13 height 13
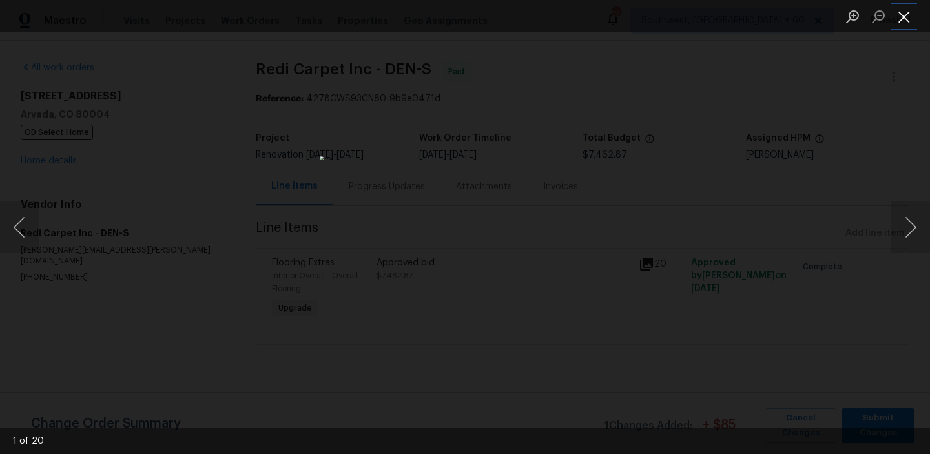
click at [904, 12] on button "Close lightbox" at bounding box center [904, 16] width 26 height 23
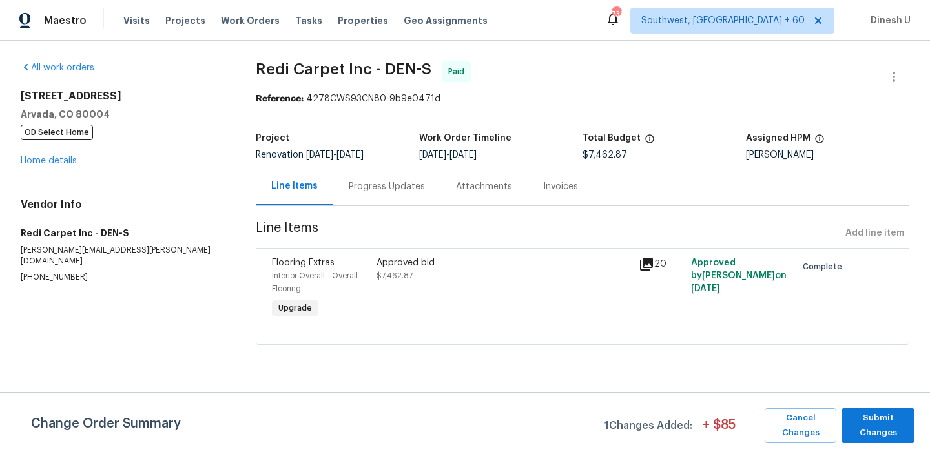
click at [384, 193] on div "Progress Updates" at bounding box center [386, 186] width 107 height 38
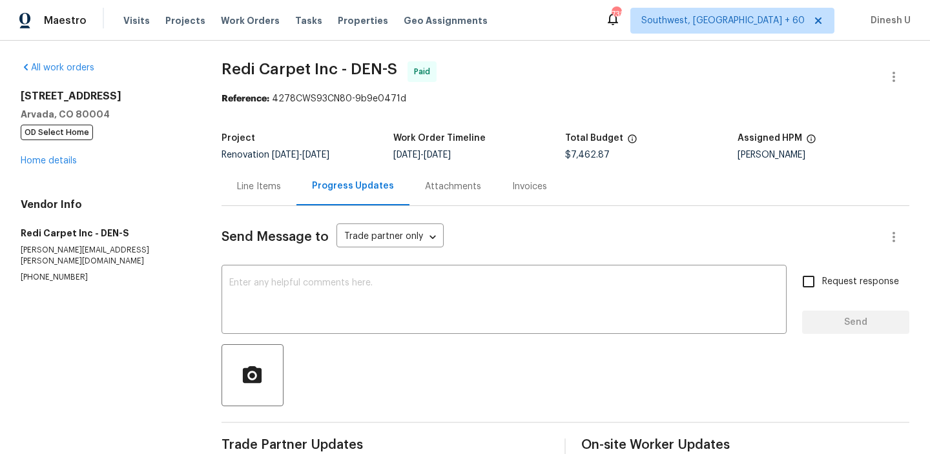
click at [539, 179] on div "Invoices" at bounding box center [530, 186] width 66 height 38
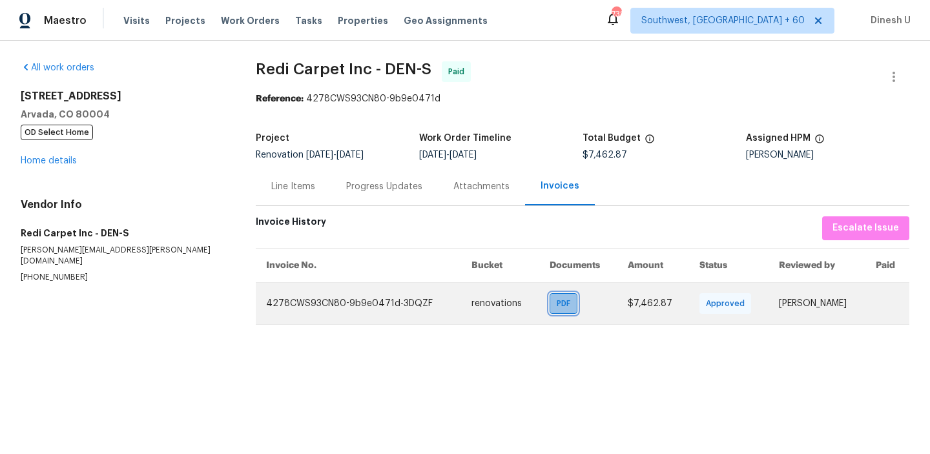
click at [557, 304] on span "PDF" at bounding box center [566, 303] width 19 height 13
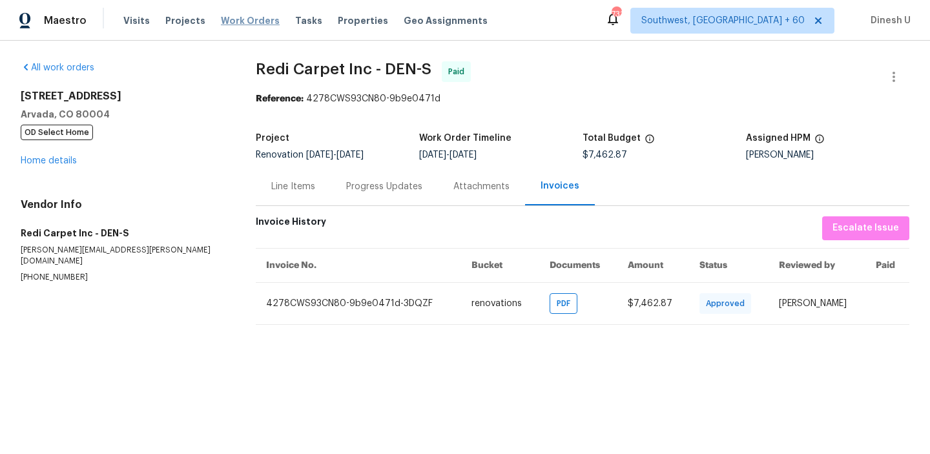
click at [242, 19] on span "Work Orders" at bounding box center [250, 20] width 59 height 13
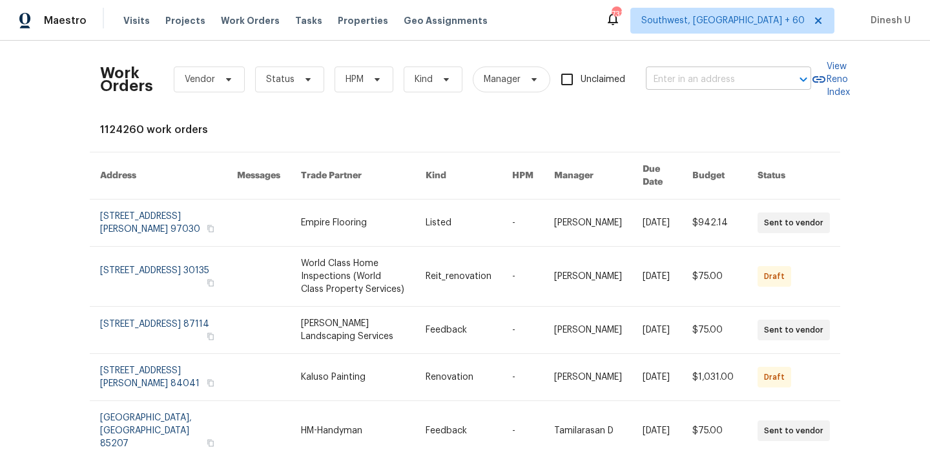
click at [660, 83] on input "text" at bounding box center [710, 80] width 129 height 20
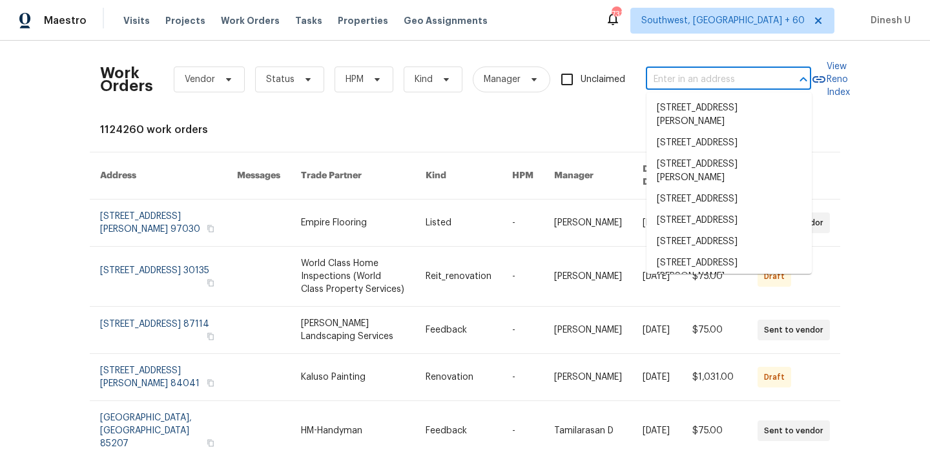
paste input "[STREET_ADDRESS][PERSON_NAME]"
type input "[STREET_ADDRESS][PERSON_NAME]"
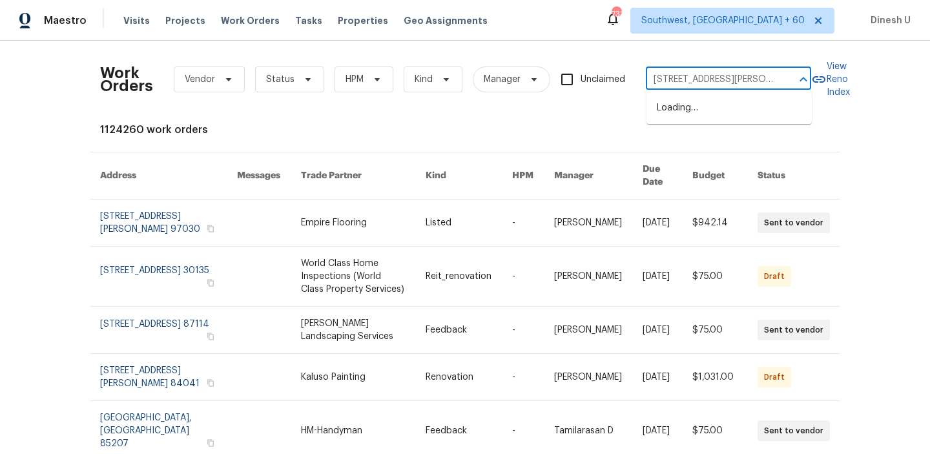
scroll to position [0, 70]
click at [666, 109] on li "[STREET_ADDRESS][PERSON_NAME]" at bounding box center [729, 115] width 165 height 35
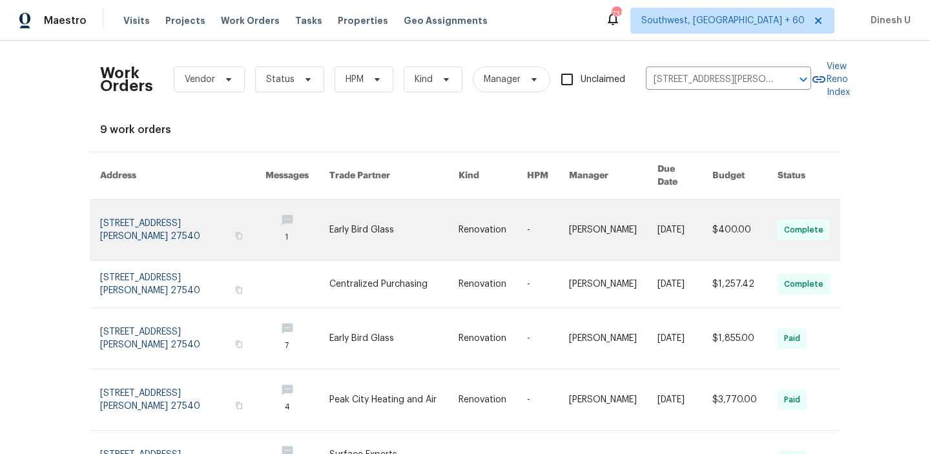
click at [158, 207] on link at bounding box center [182, 230] width 165 height 61
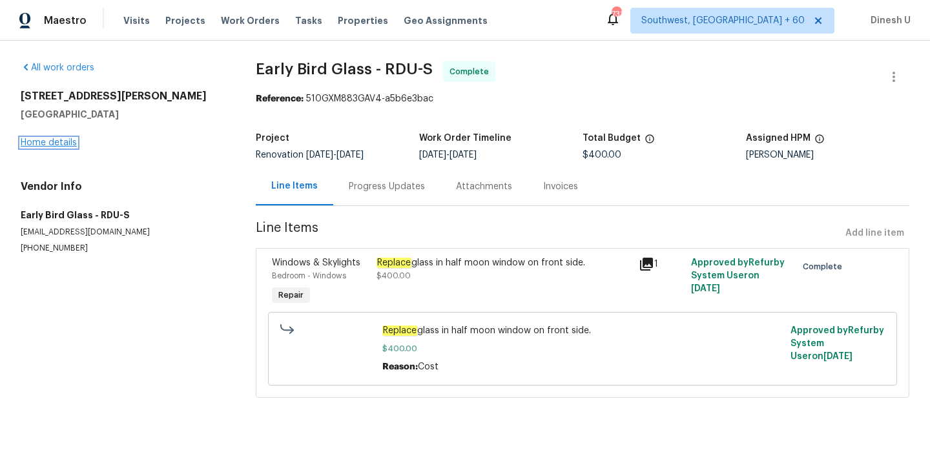
click at [61, 140] on link "Home details" at bounding box center [49, 142] width 56 height 9
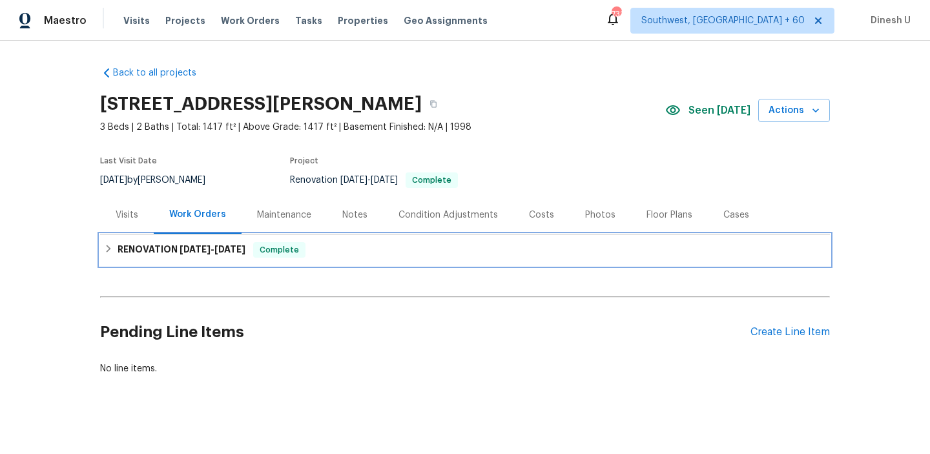
click at [212, 258] on div "RENOVATION [DATE] - [DATE] Complete" at bounding box center [465, 249] width 730 height 31
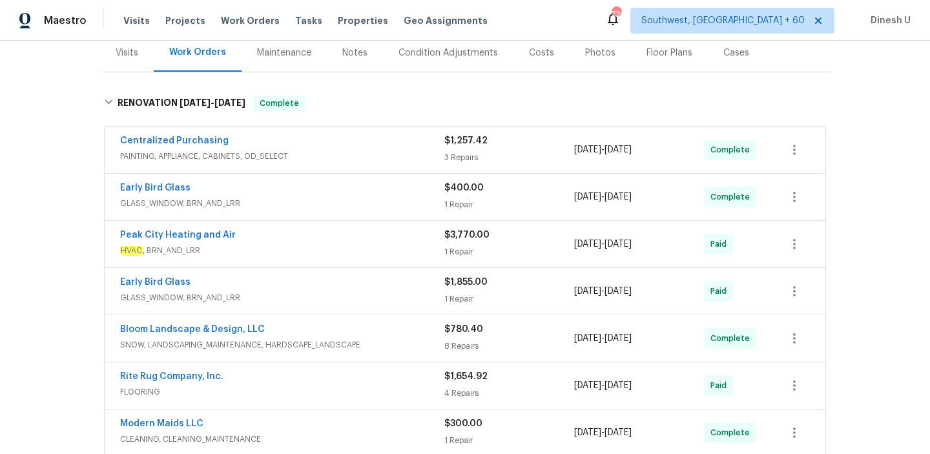
scroll to position [220, 0]
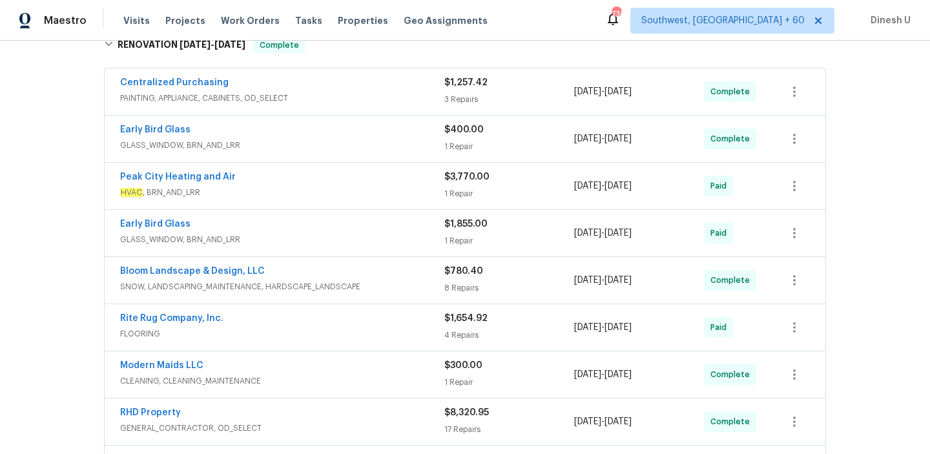
click at [475, 96] on div "3 Repairs" at bounding box center [509, 99] width 130 height 13
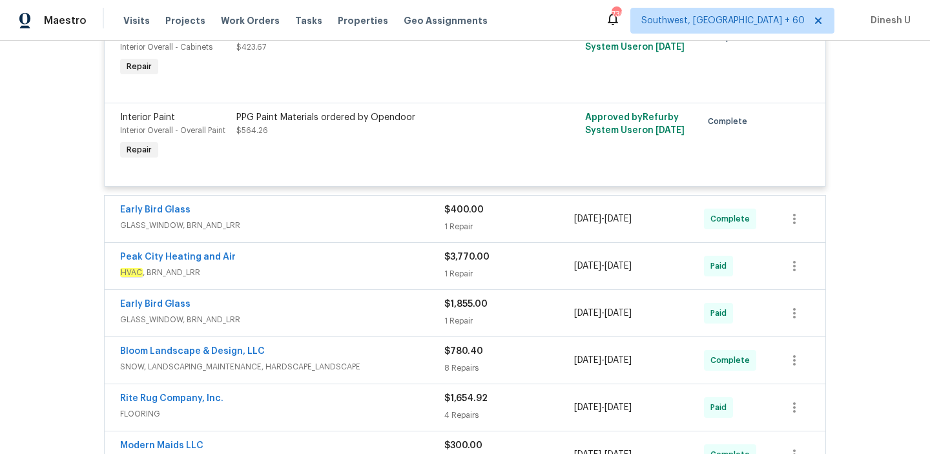
scroll to position [457, 0]
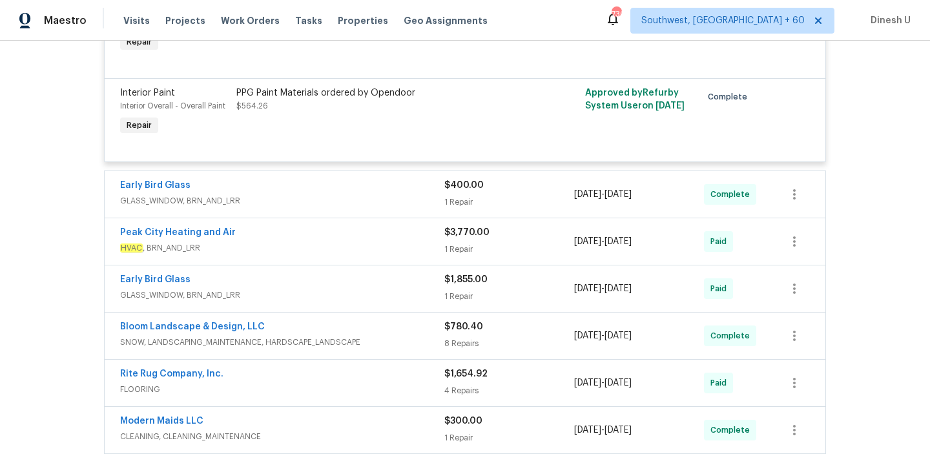
click at [455, 197] on div "1 Repair" at bounding box center [509, 202] width 130 height 13
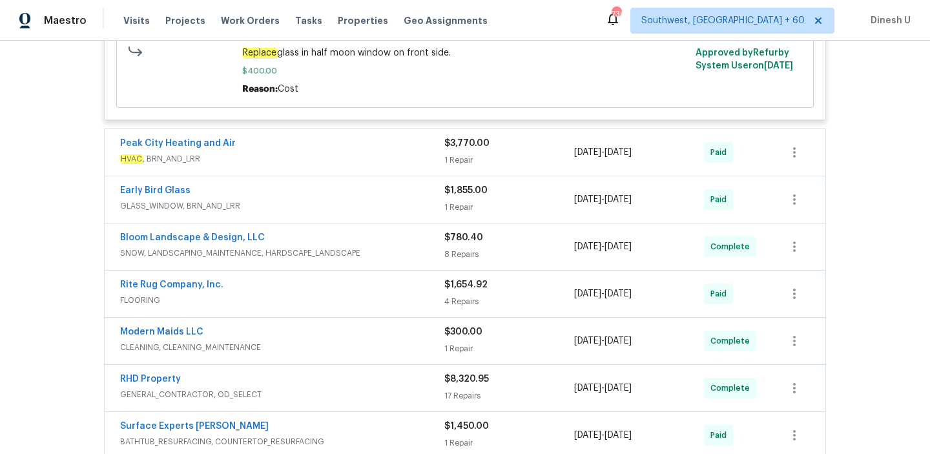
scroll to position [747, 0]
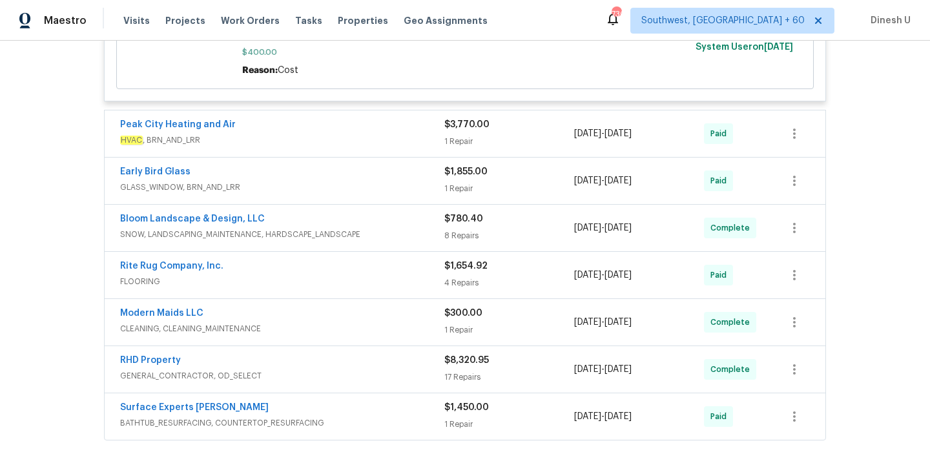
click at [466, 141] on div "1 Repair" at bounding box center [509, 141] width 130 height 13
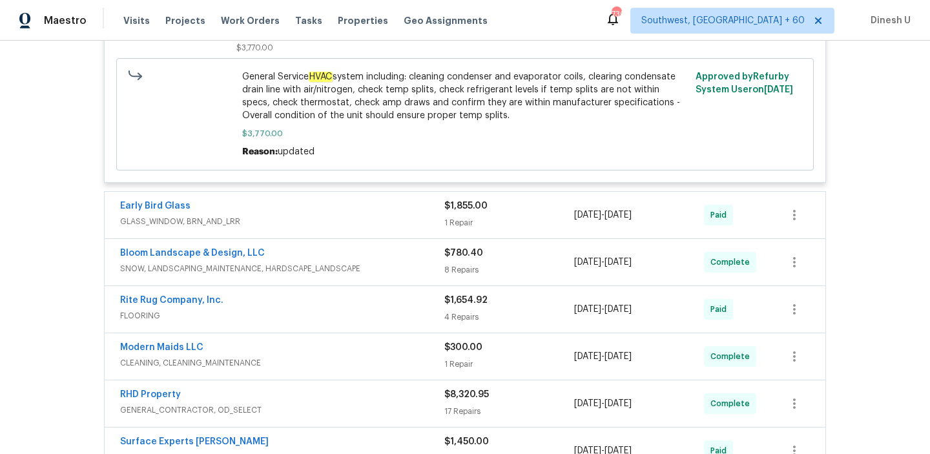
scroll to position [991, 0]
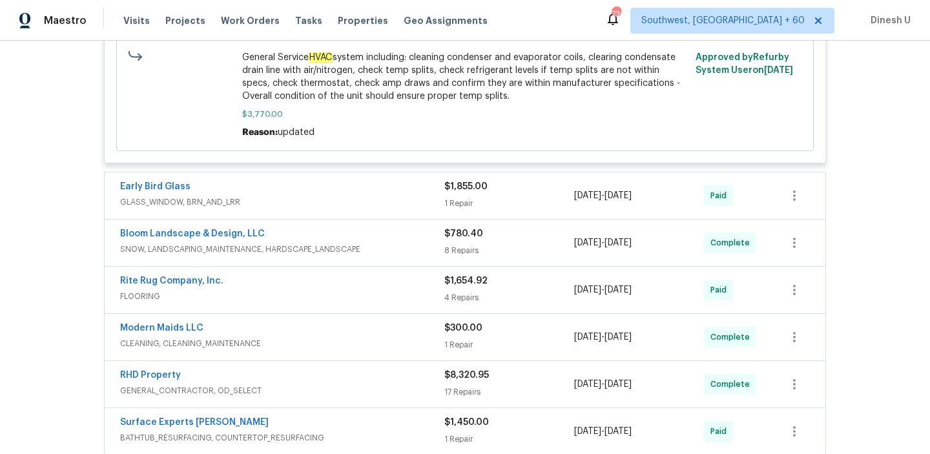
click at [470, 196] on div "$1,855.00 1 Repair" at bounding box center [509, 195] width 130 height 31
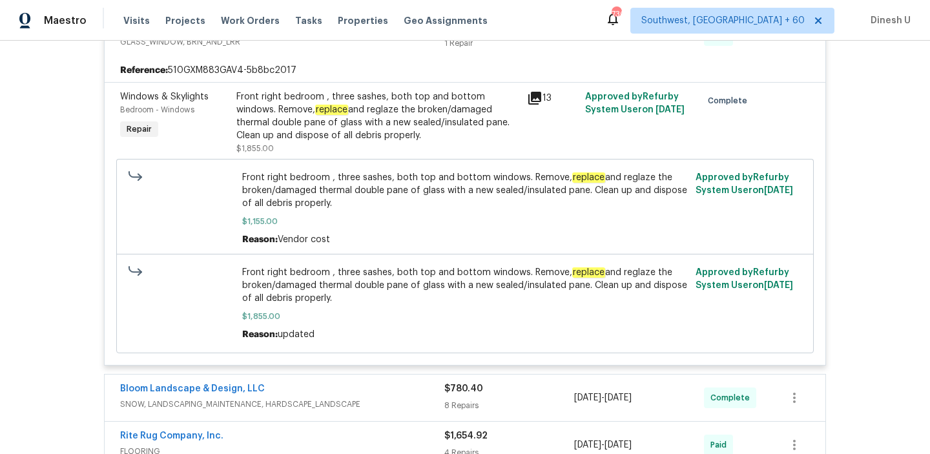
scroll to position [1153, 0]
click at [318, 115] on div "Front right bedroom , three sashes, both top and bottom windows. Remove, replac…" at bounding box center [377, 116] width 283 height 52
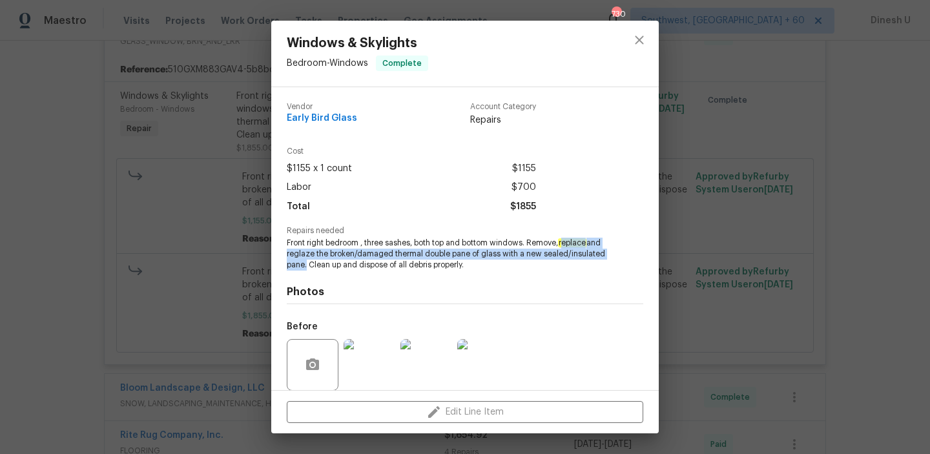
drag, startPoint x: 568, startPoint y: 242, endPoint x: 366, endPoint y: 265, distance: 202.9
click at [366, 266] on span "Front right bedroom , three sashes, both top and bottom windows. Remove, replac…" at bounding box center [447, 254] width 321 height 32
copy span "eplace and reglaze the broken/damaged thermal double pane of glass with a new s…"
click at [161, 131] on div "Windows & Skylights Bedroom - Windows Complete Vendor Early Bird Glass Account …" at bounding box center [465, 227] width 930 height 454
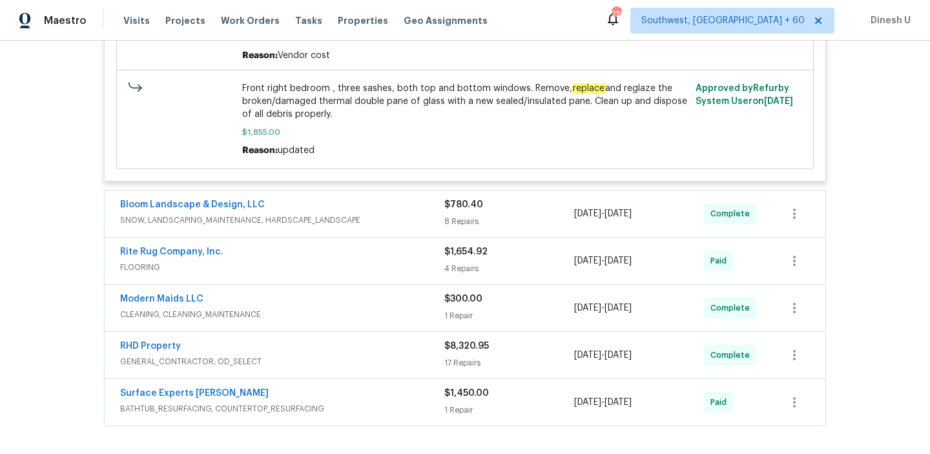
scroll to position [1340, 0]
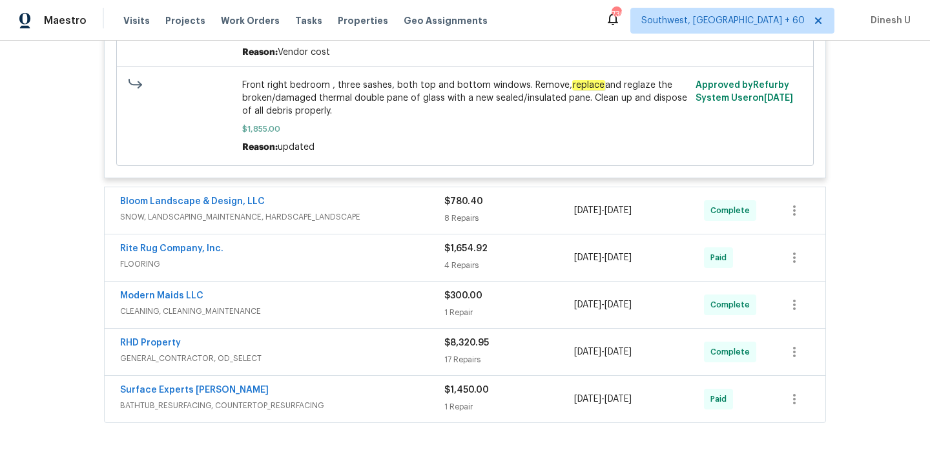
click at [459, 215] on div "8 Repairs" at bounding box center [509, 218] width 130 height 13
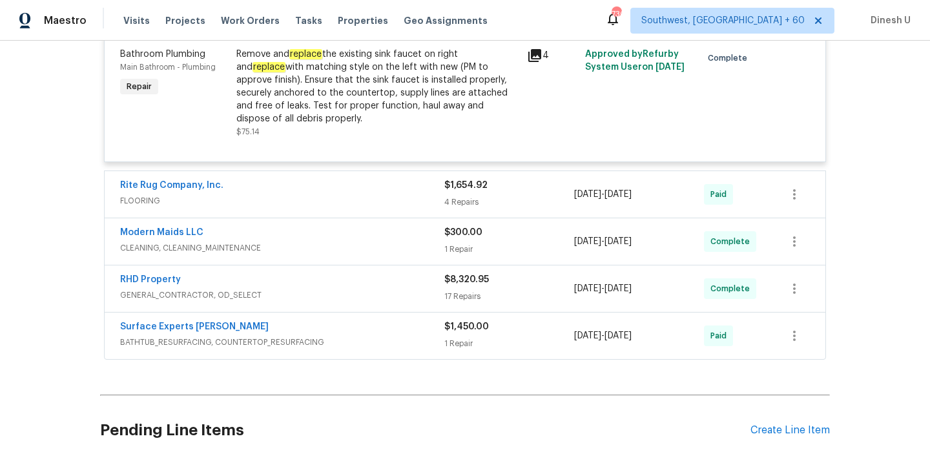
scroll to position [2288, 0]
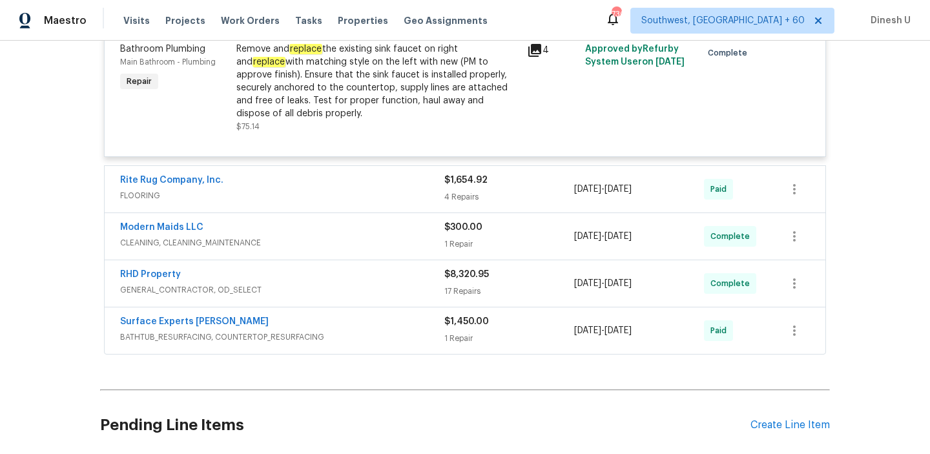
click at [466, 191] on div "4 Repairs" at bounding box center [509, 197] width 130 height 13
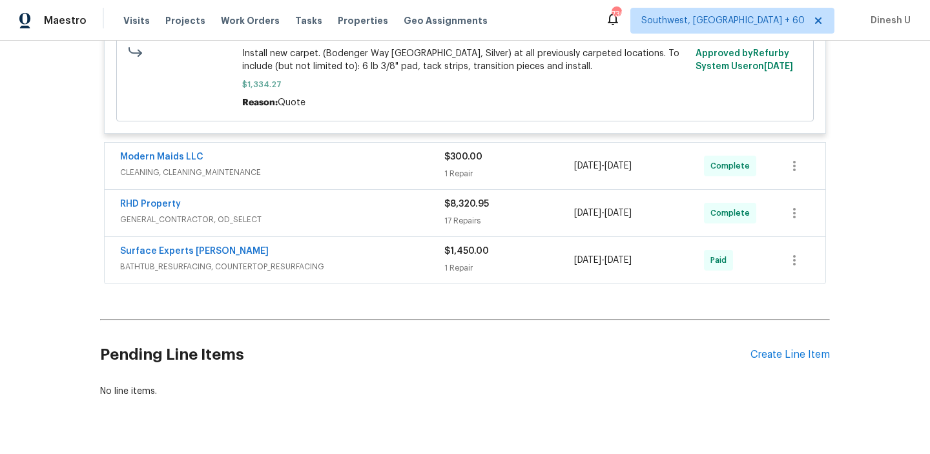
scroll to position [2936, 0]
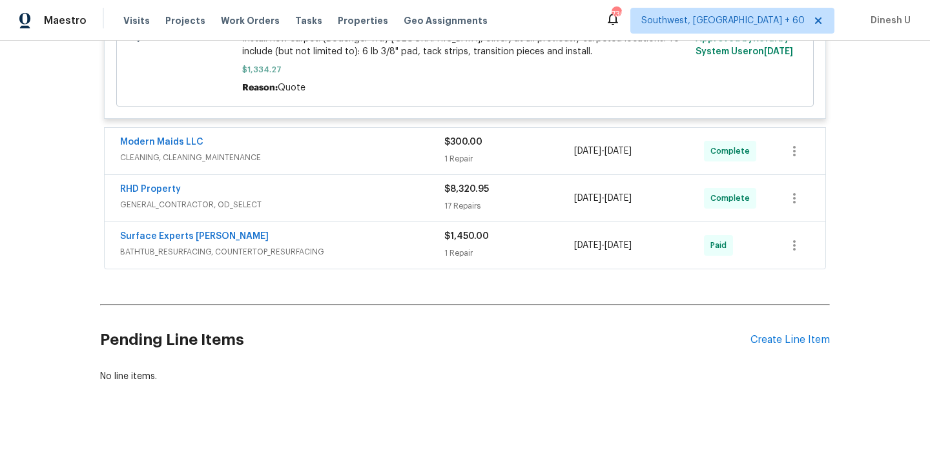
click at [448, 152] on div "1 Repair" at bounding box center [509, 158] width 130 height 13
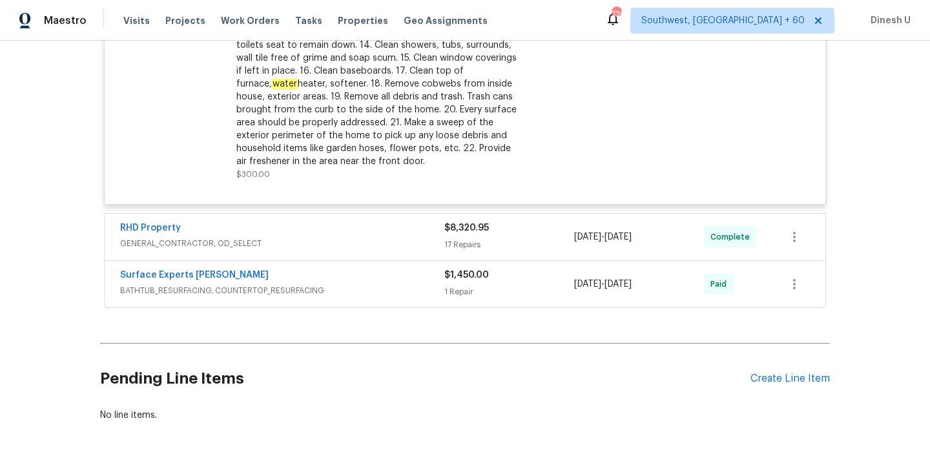
scroll to position [3286, 0]
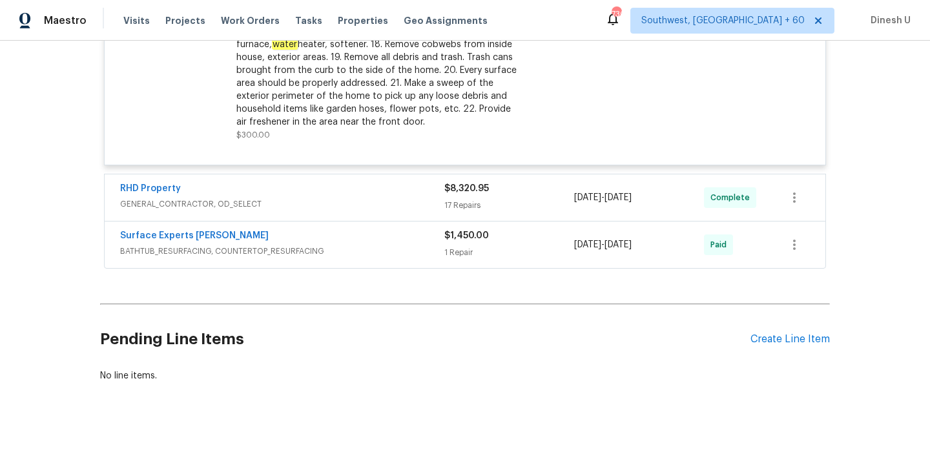
click at [472, 199] on div "17 Repairs" at bounding box center [509, 205] width 130 height 13
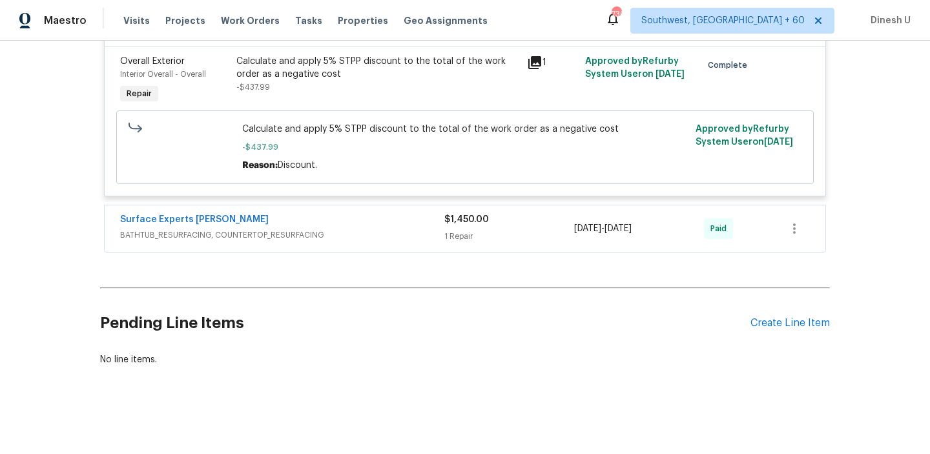
scroll to position [5262, 0]
click at [450, 237] on div "1 Repair" at bounding box center [509, 236] width 130 height 13
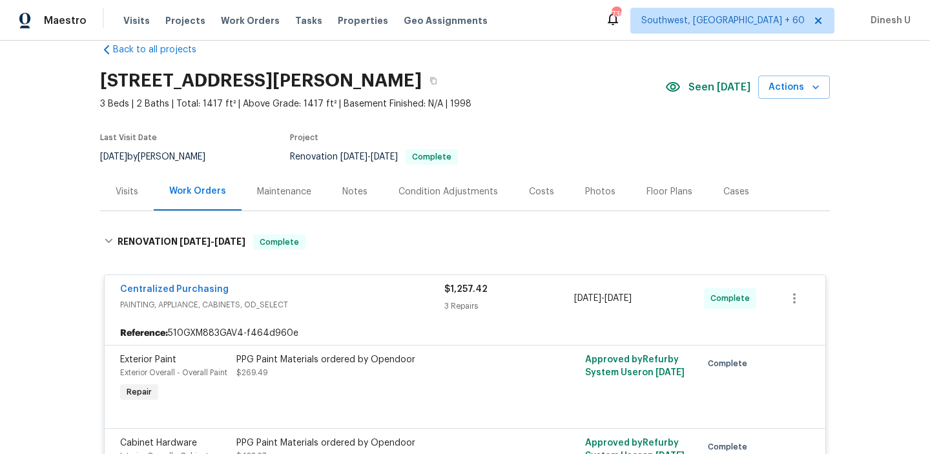
scroll to position [0, 0]
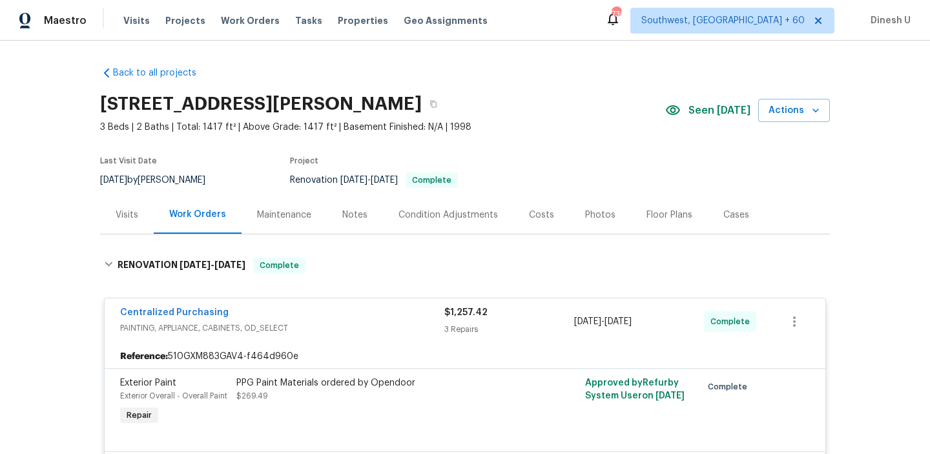
click at [125, 216] on div "Visits" at bounding box center [127, 215] width 23 height 13
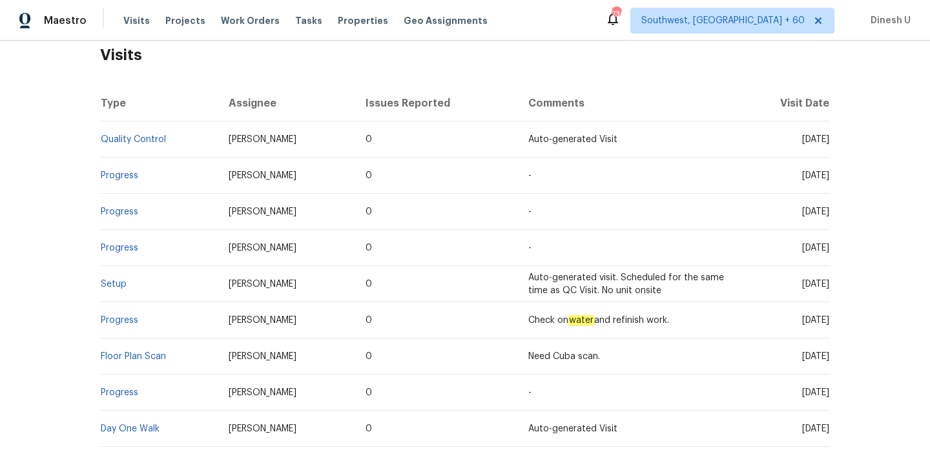
scroll to position [223, 0]
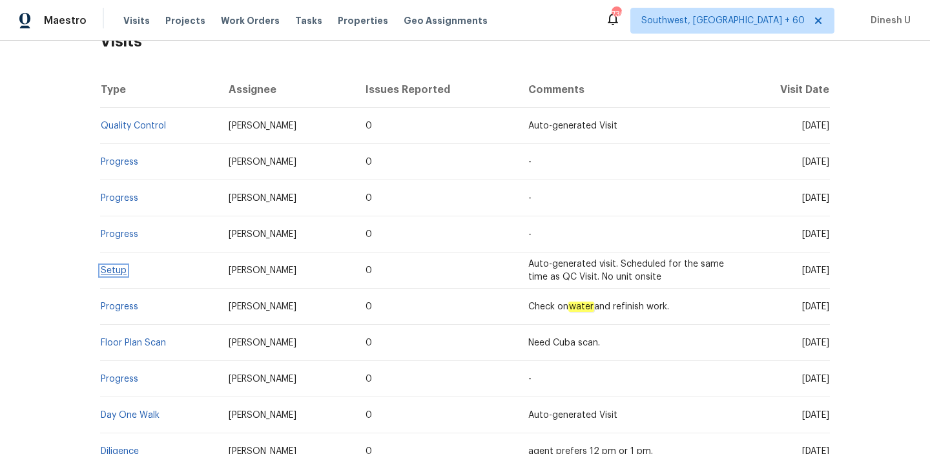
click at [109, 275] on link "Setup" at bounding box center [114, 270] width 26 height 9
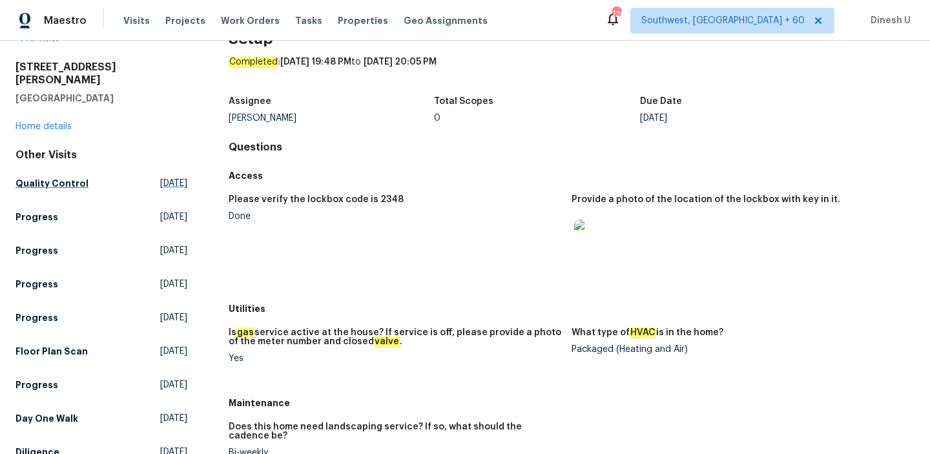
scroll to position [36, 0]
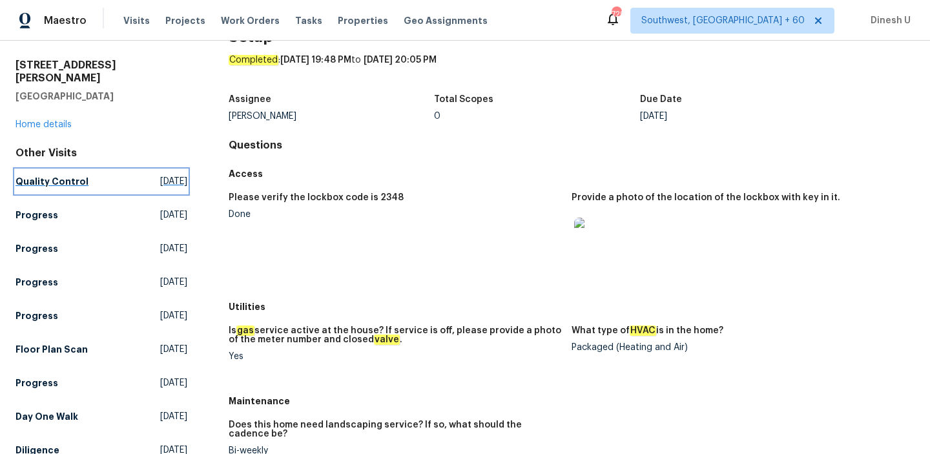
click at [160, 175] on span "[DATE]" at bounding box center [173, 181] width 27 height 13
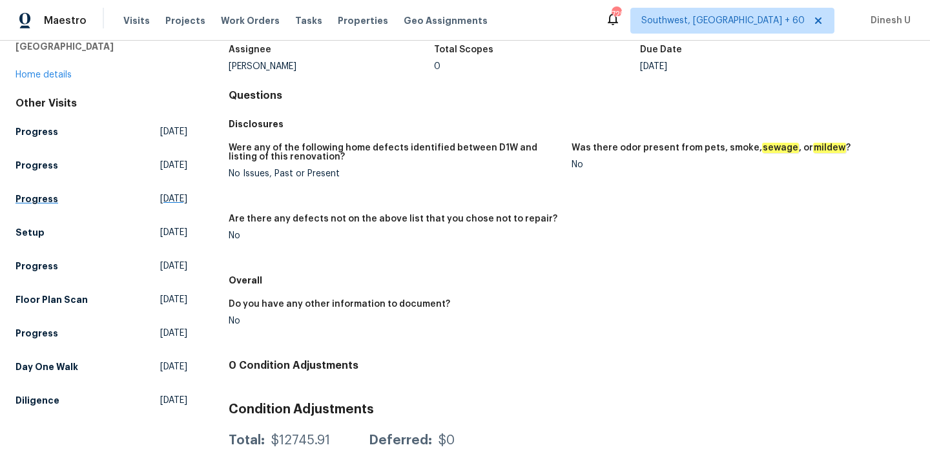
scroll to position [98, 0]
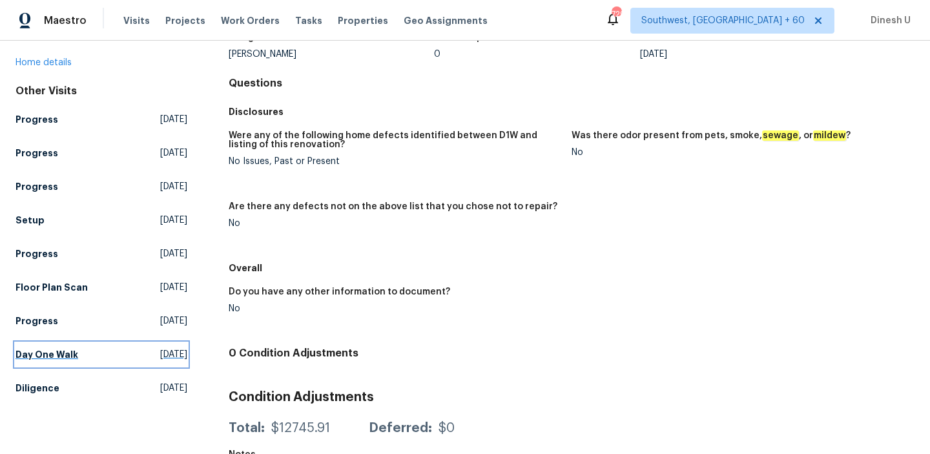
click at [160, 348] on span "[DATE]" at bounding box center [173, 354] width 27 height 13
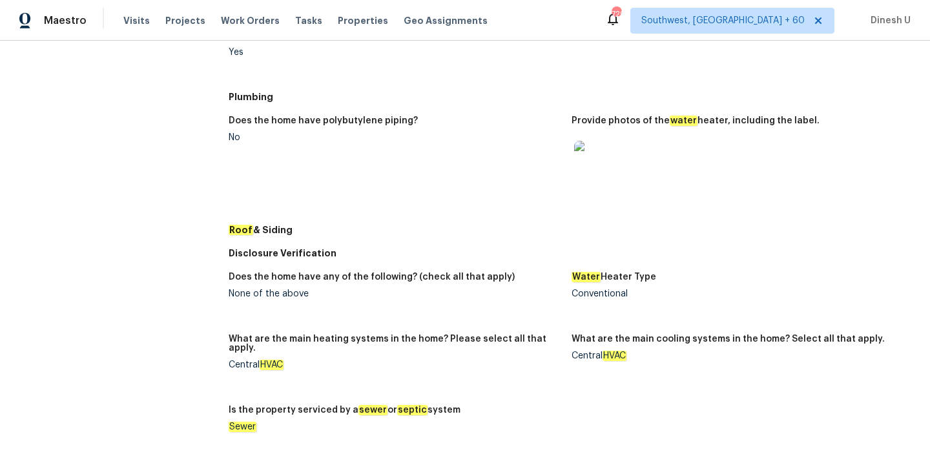
scroll to position [557, 0]
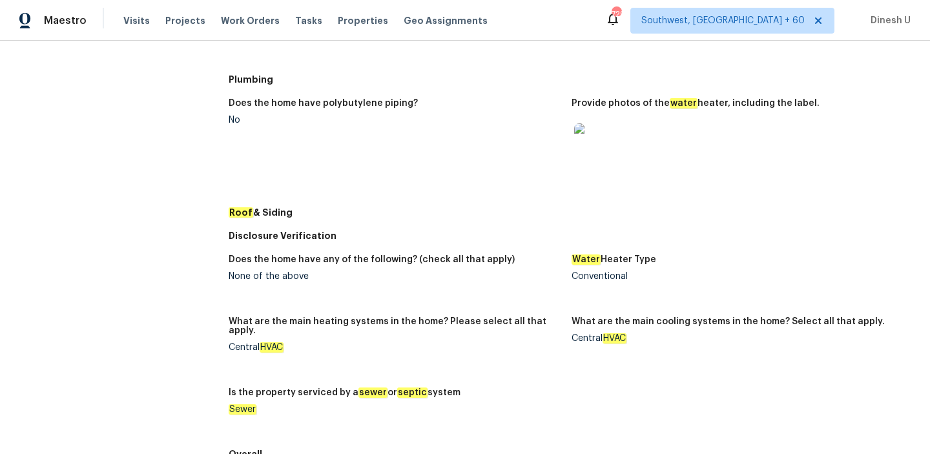
click at [602, 135] on img at bounding box center [594, 143] width 41 height 41
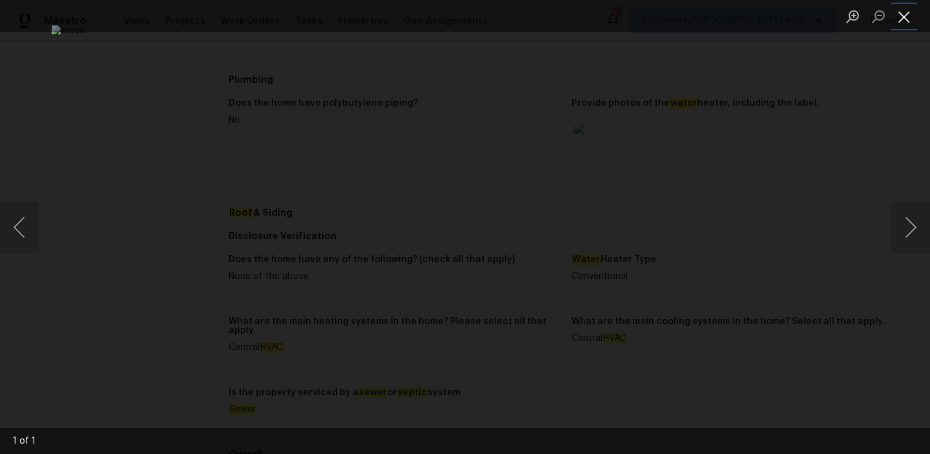
click at [904, 21] on button "Close lightbox" at bounding box center [904, 16] width 26 height 23
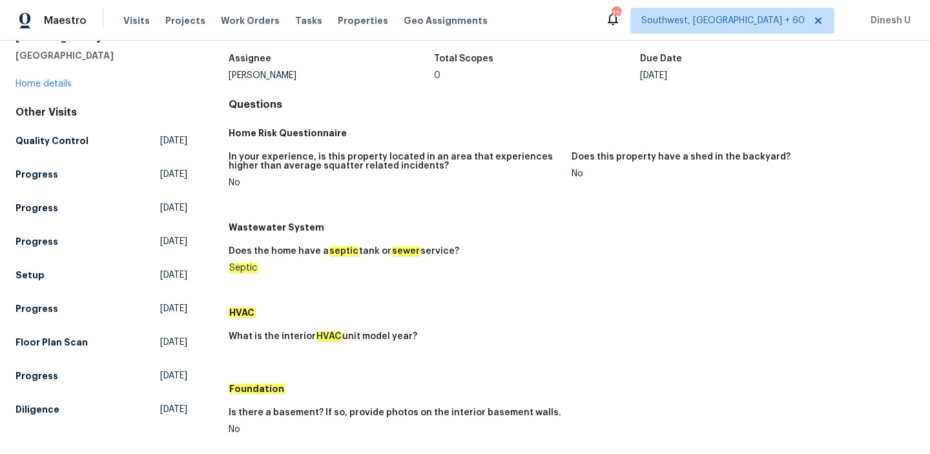
scroll to position [98, 0]
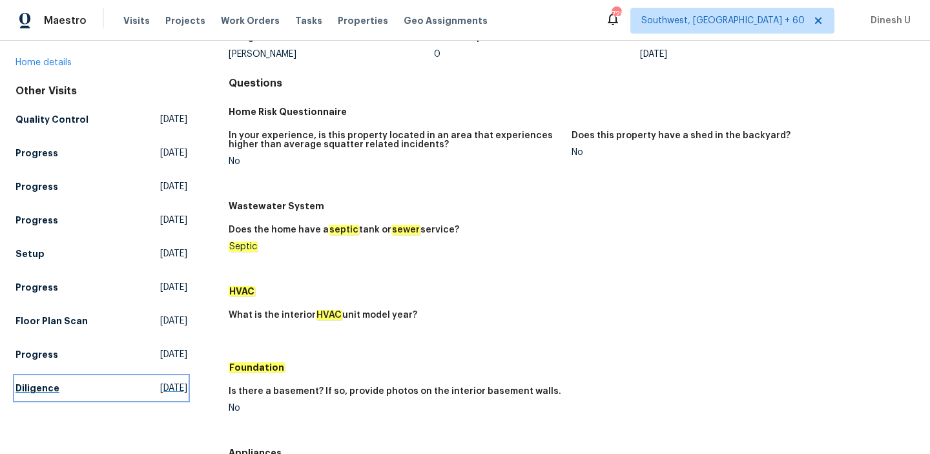
click at [160, 382] on span "[DATE]" at bounding box center [173, 388] width 27 height 13
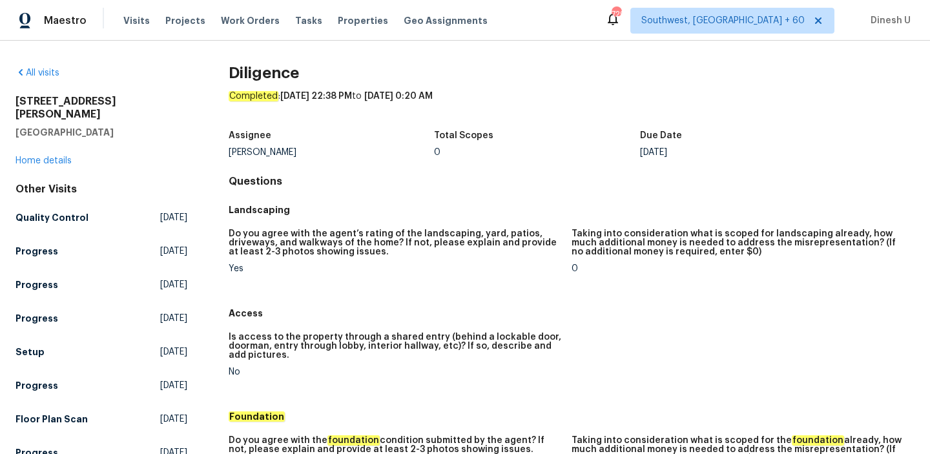
click at [54, 142] on div "[STREET_ADDRESS][PERSON_NAME] Home details" at bounding box center [102, 131] width 172 height 72
click at [52, 156] on link "Home details" at bounding box center [44, 160] width 56 height 9
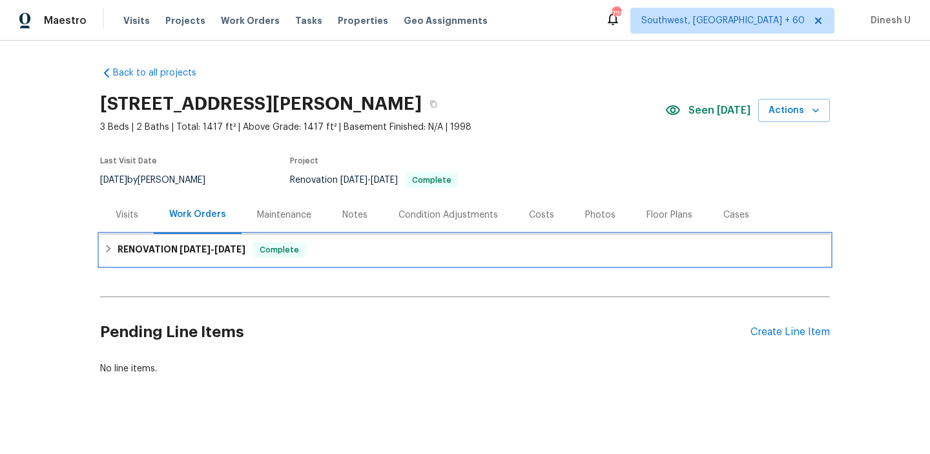
click at [180, 248] on span "[DATE]" at bounding box center [195, 249] width 31 height 9
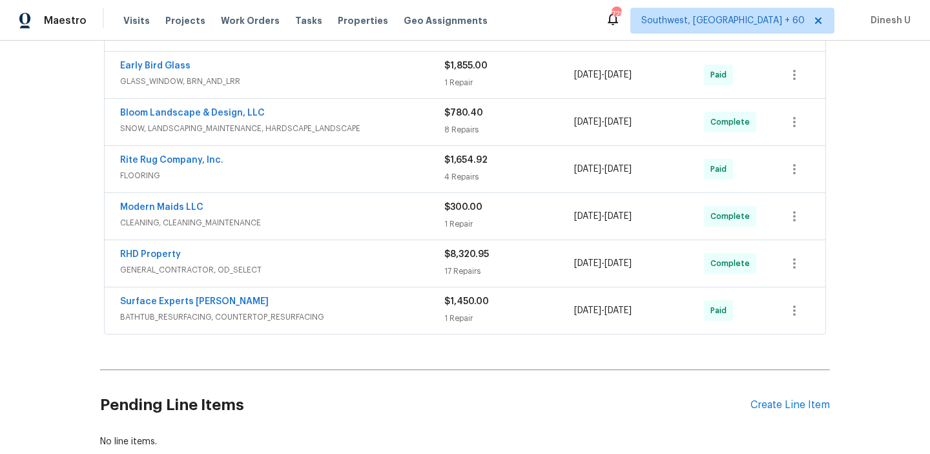
scroll to position [408, 0]
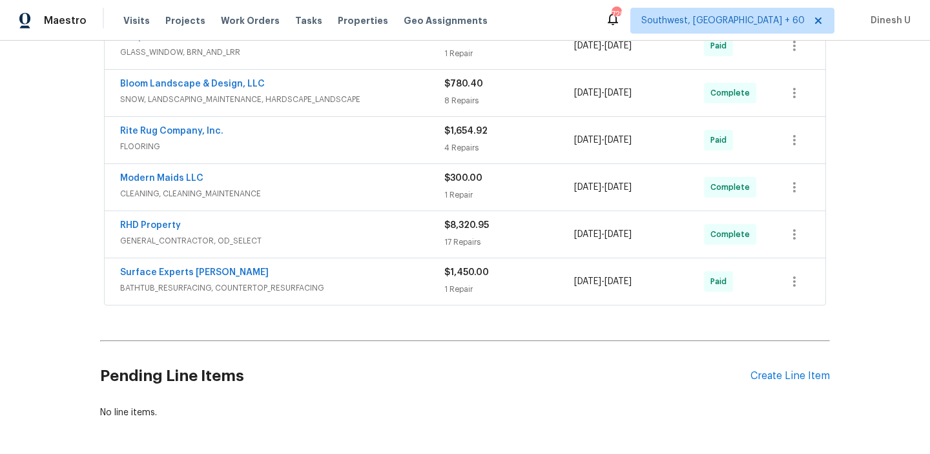
click at [451, 239] on div "17 Repairs" at bounding box center [509, 242] width 130 height 13
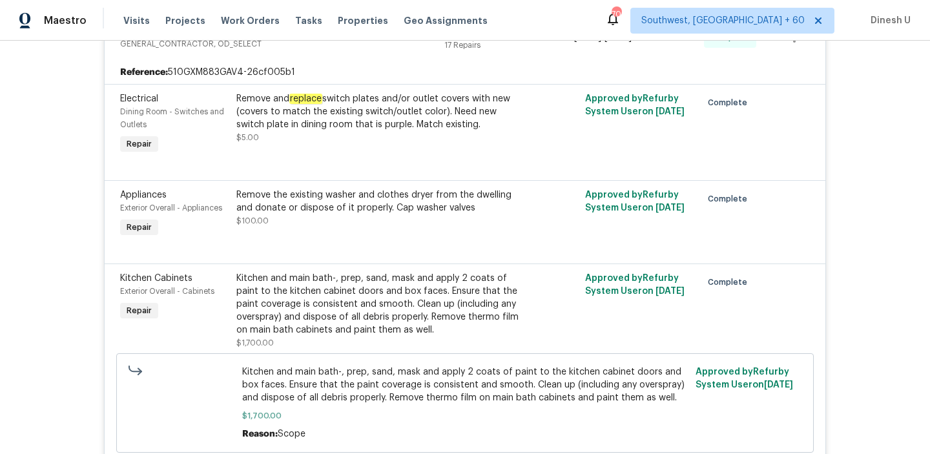
scroll to position [0, 0]
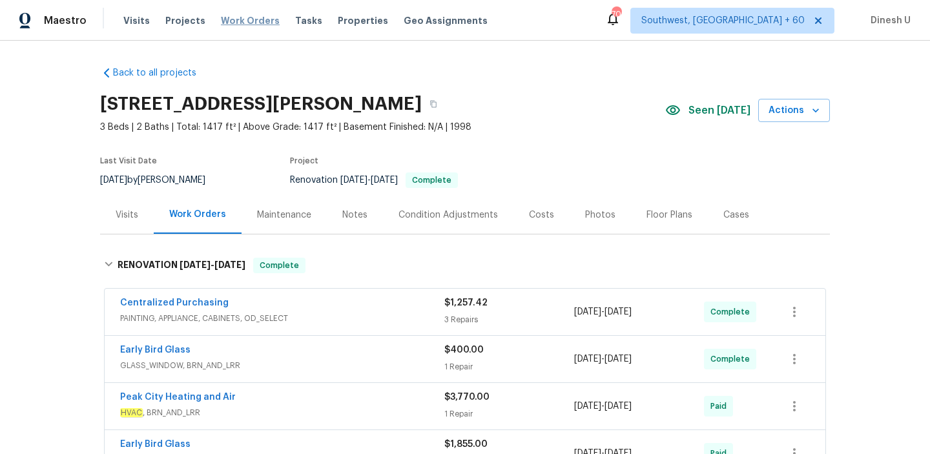
click at [234, 22] on span "Work Orders" at bounding box center [250, 20] width 59 height 13
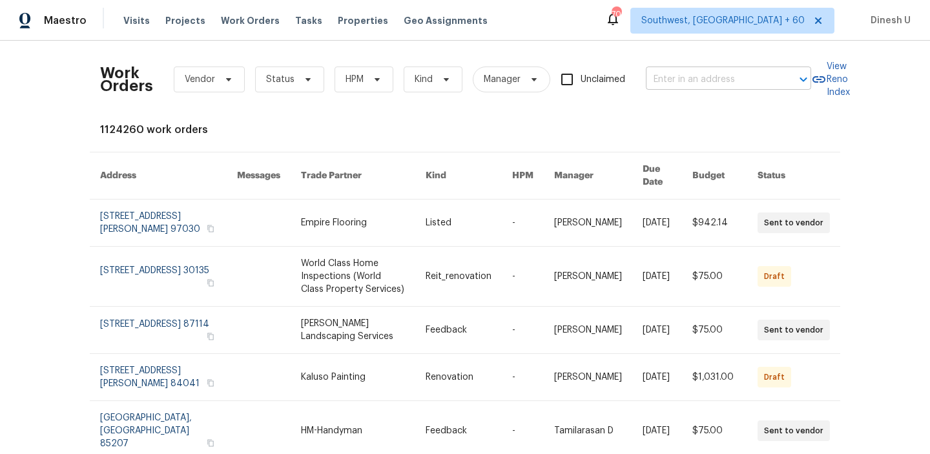
click at [711, 87] on input "text" at bounding box center [710, 80] width 129 height 20
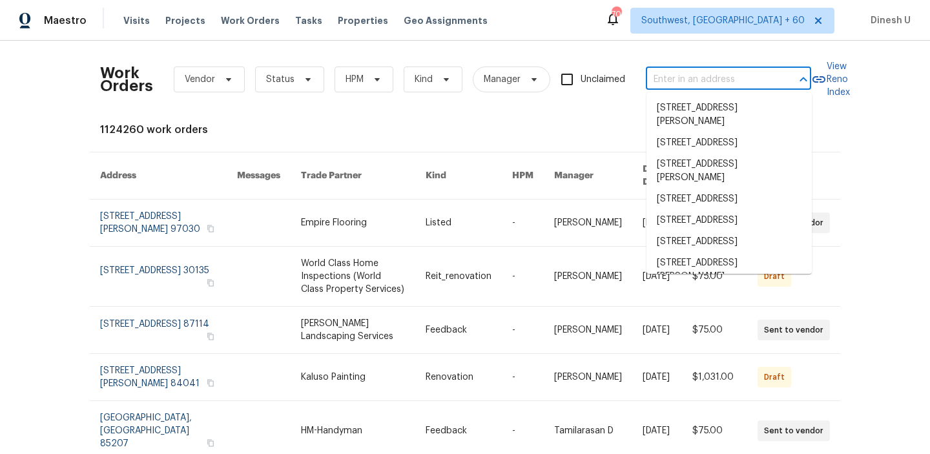
click at [683, 77] on input "text" at bounding box center [710, 80] width 129 height 20
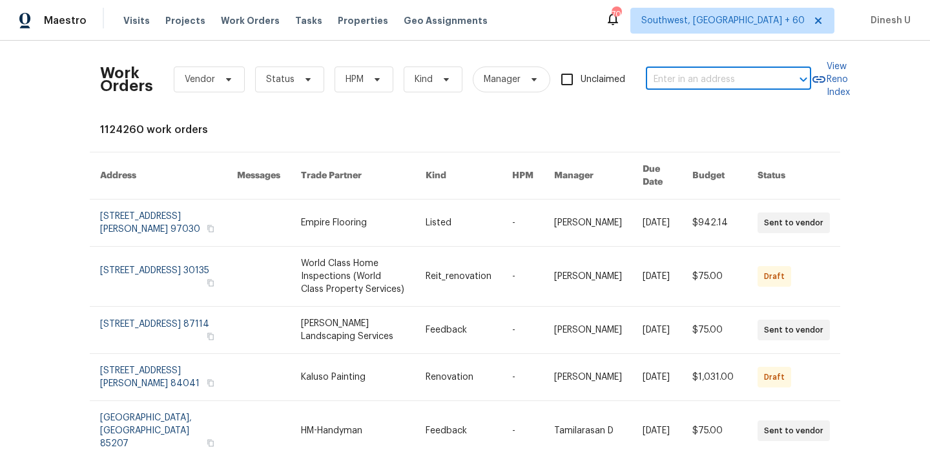
paste input "[STREET_ADDRESS]"
type input "[STREET_ADDRESS]"
click at [667, 109] on li "[STREET_ADDRESS]" at bounding box center [729, 108] width 165 height 21
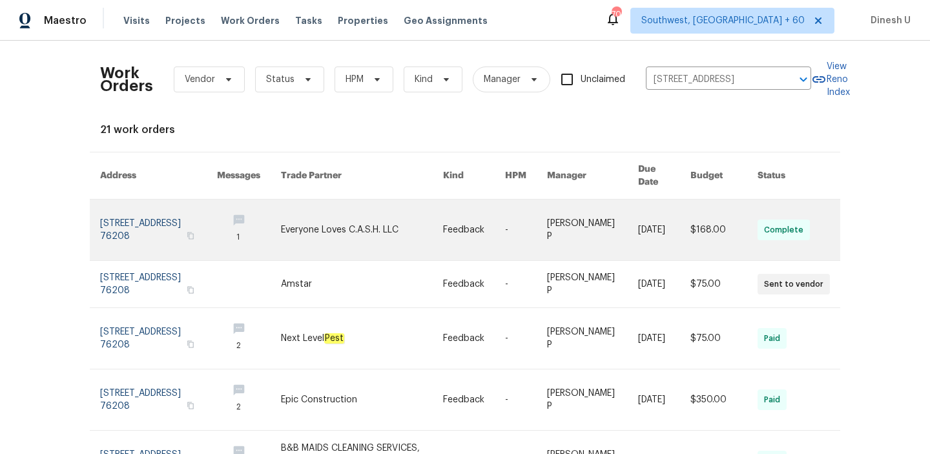
click at [140, 206] on link at bounding box center [158, 230] width 117 height 61
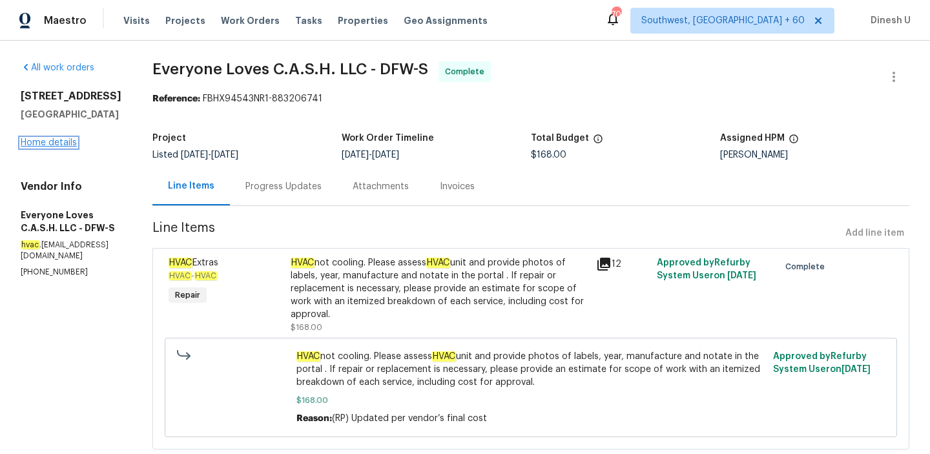
click at [48, 143] on link "Home details" at bounding box center [49, 142] width 56 height 9
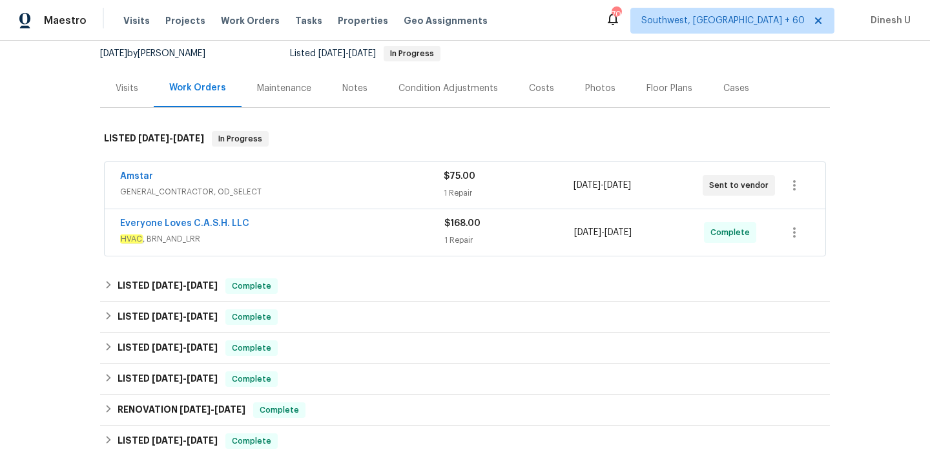
scroll to position [145, 0]
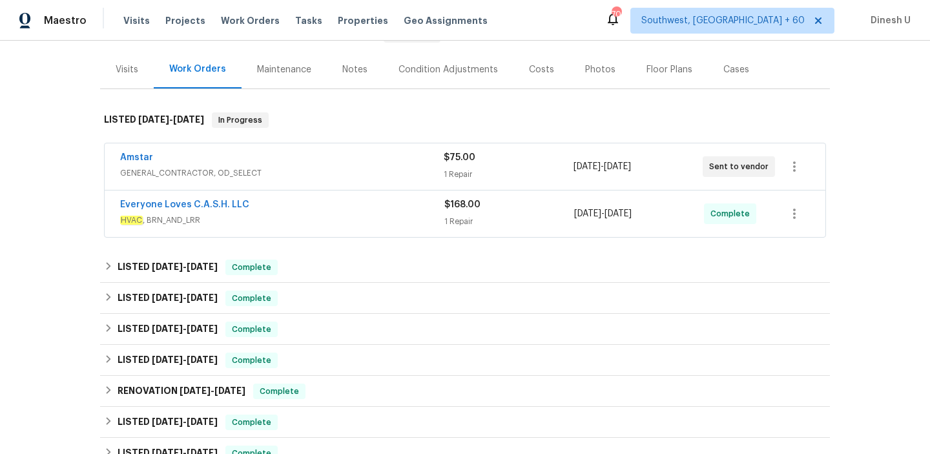
click at [452, 176] on div "1 Repair" at bounding box center [508, 174] width 129 height 13
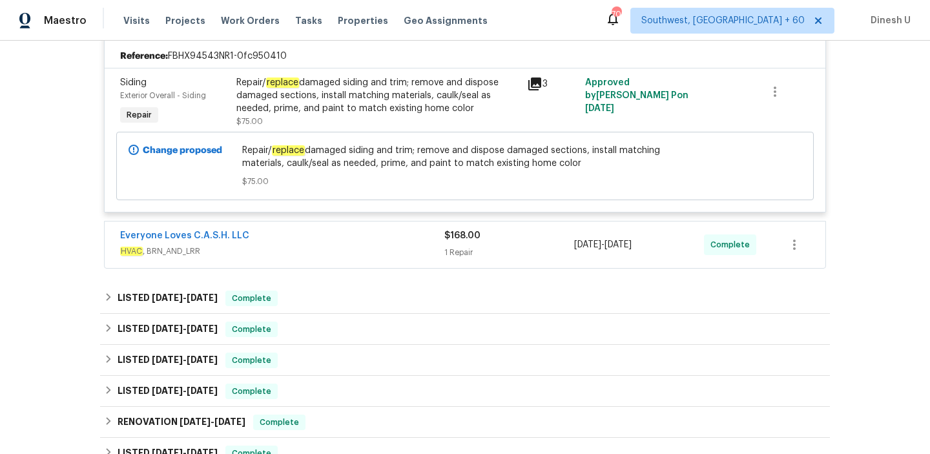
scroll to position [324, 0]
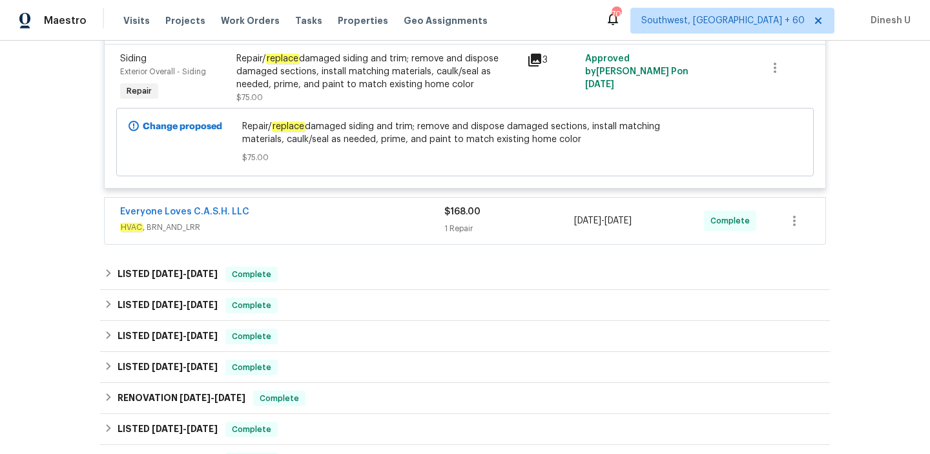
click at [469, 223] on div "1 Repair" at bounding box center [509, 228] width 130 height 13
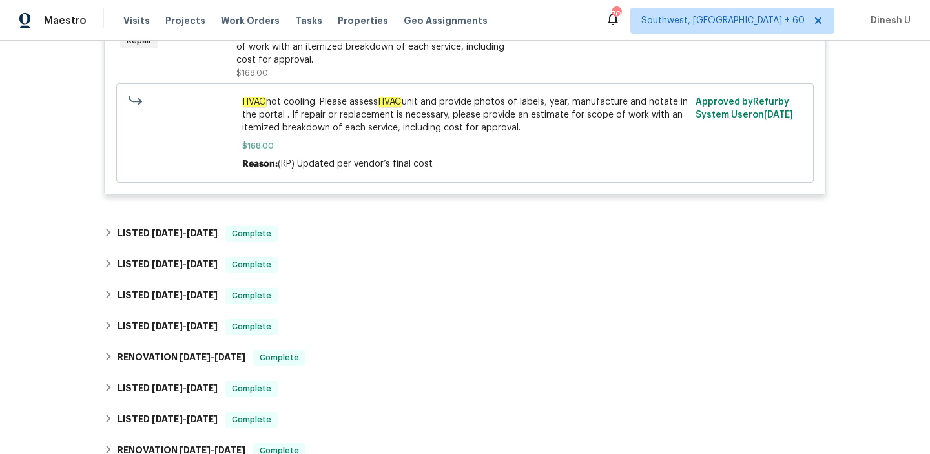
scroll to position [650, 0]
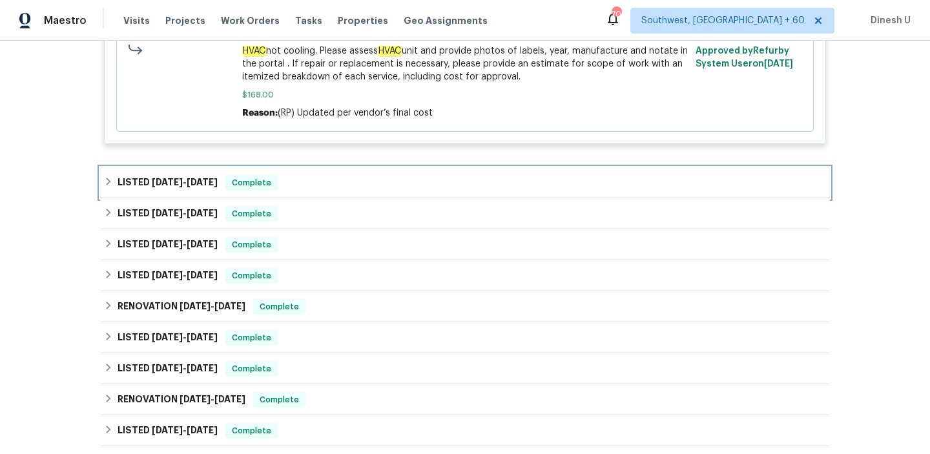
click at [209, 178] on h6 "LISTED [DATE] - [DATE]" at bounding box center [168, 183] width 100 height 16
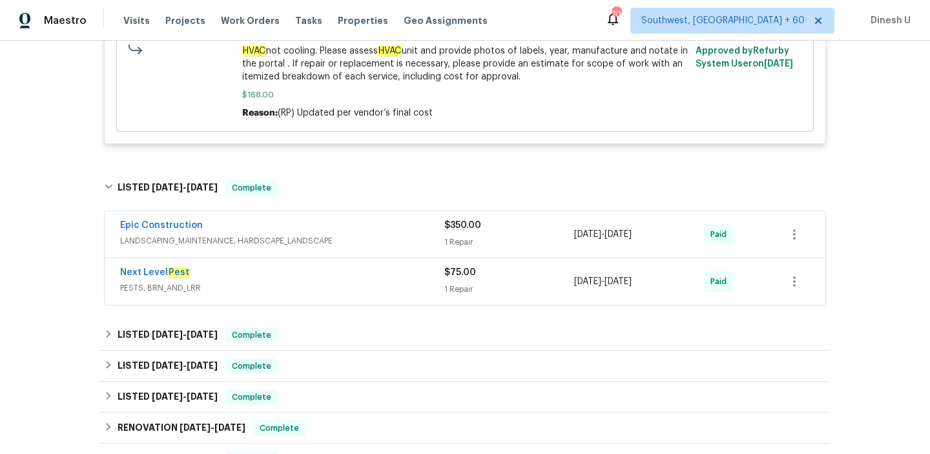
click at [449, 242] on div "1 Repair" at bounding box center [509, 242] width 130 height 13
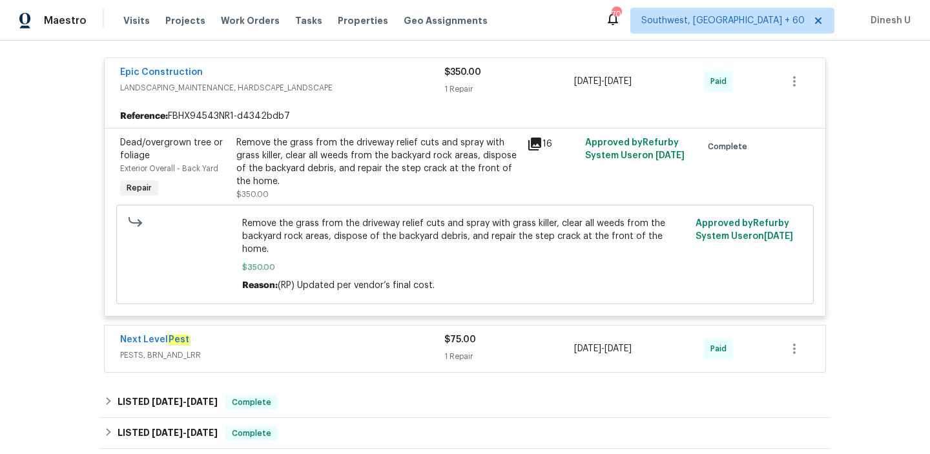
scroll to position [816, 0]
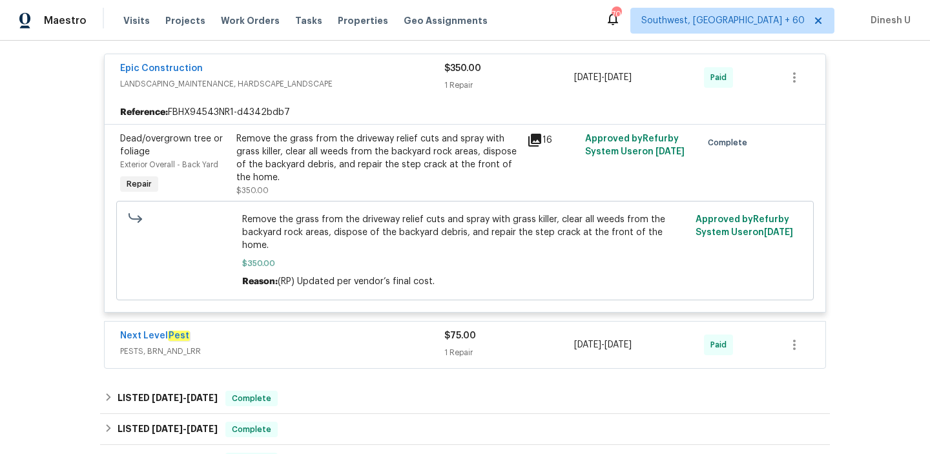
click at [532, 137] on icon at bounding box center [534, 140] width 13 height 13
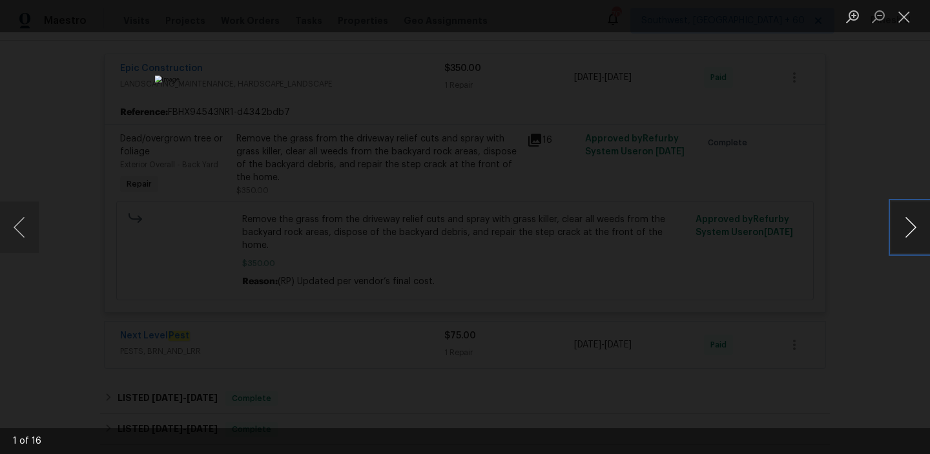
click at [922, 231] on button "Next image" at bounding box center [910, 228] width 39 height 52
click at [909, 228] on button "Next image" at bounding box center [910, 228] width 39 height 52
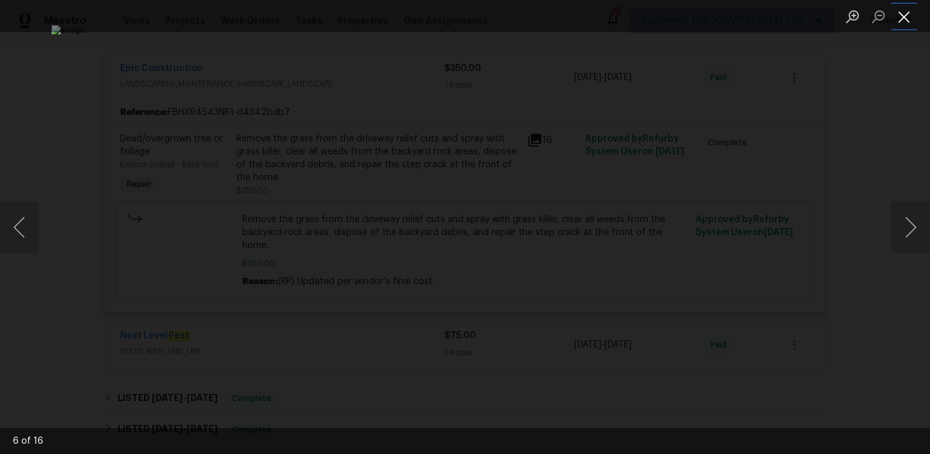
click at [909, 12] on button "Close lightbox" at bounding box center [904, 16] width 26 height 23
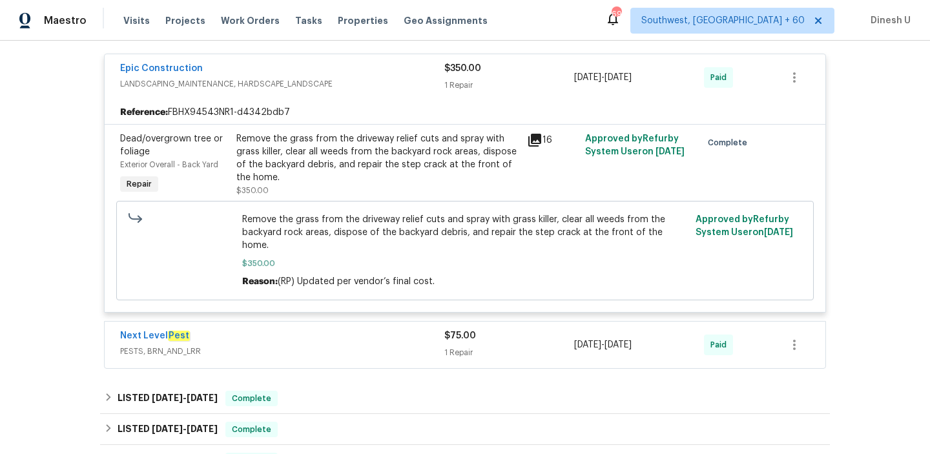
click at [532, 141] on icon at bounding box center [534, 140] width 13 height 13
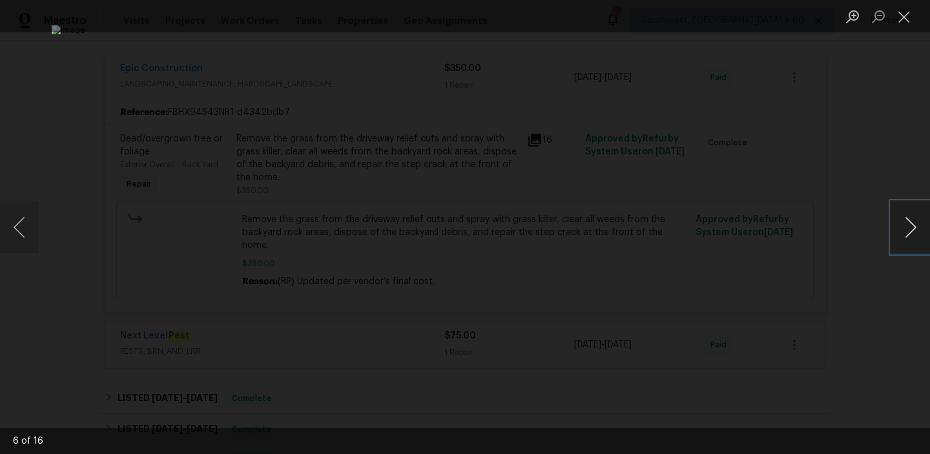
click at [909, 235] on button "Next image" at bounding box center [910, 228] width 39 height 52
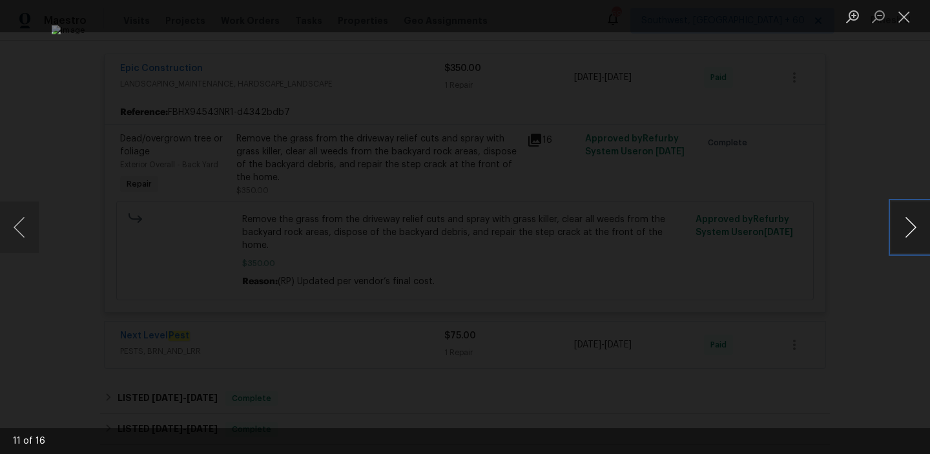
click at [909, 235] on button "Next image" at bounding box center [910, 228] width 39 height 52
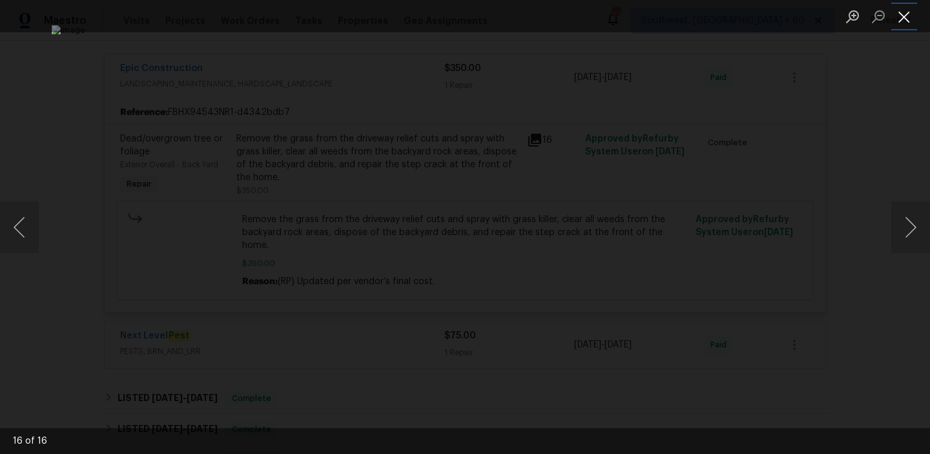
click at [902, 19] on button "Close lightbox" at bounding box center [904, 16] width 26 height 23
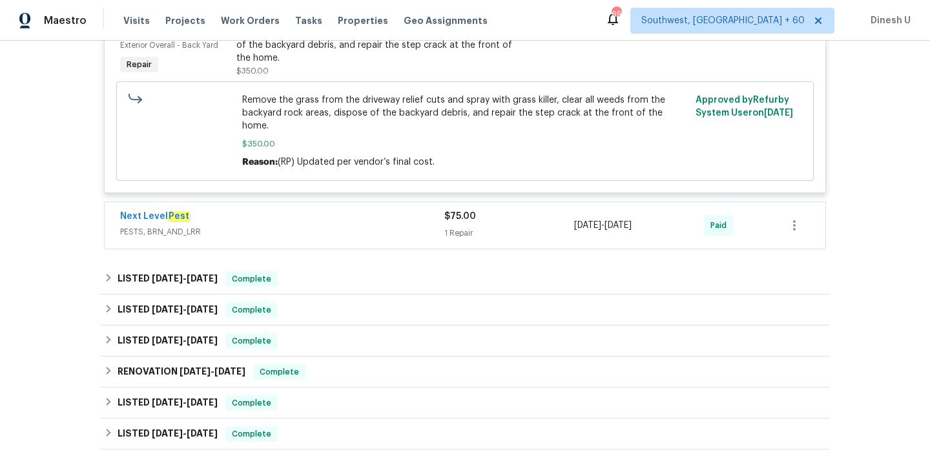
scroll to position [937, 0]
click at [455, 213] on div "$75.00 1 Repair" at bounding box center [509, 224] width 130 height 31
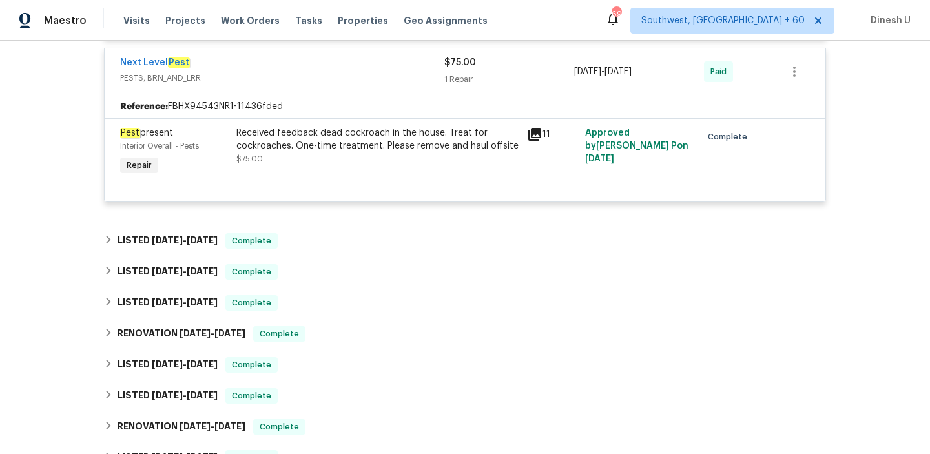
scroll to position [1166, 0]
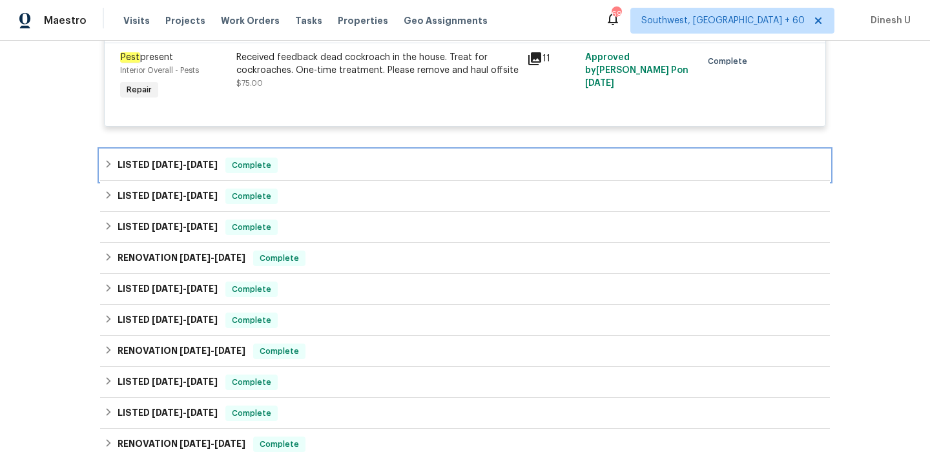
click at [192, 160] on span "[DATE]" at bounding box center [202, 164] width 31 height 9
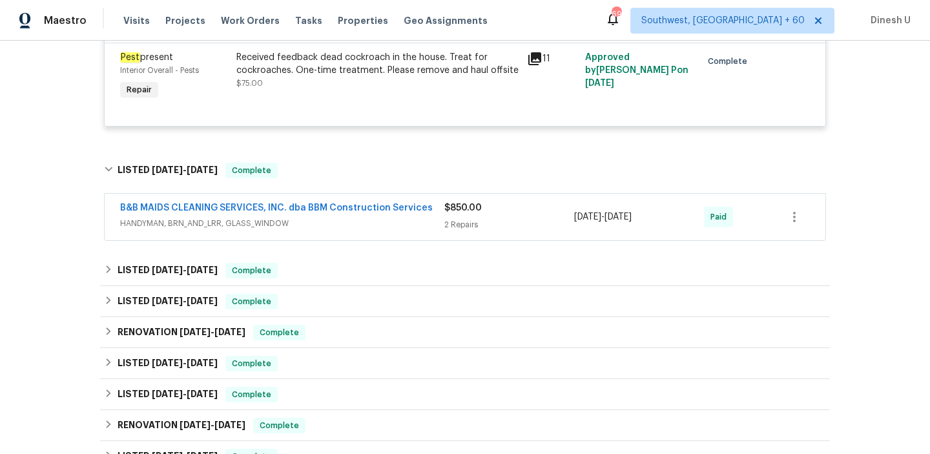
click at [461, 218] on div "2 Repairs" at bounding box center [509, 224] width 130 height 13
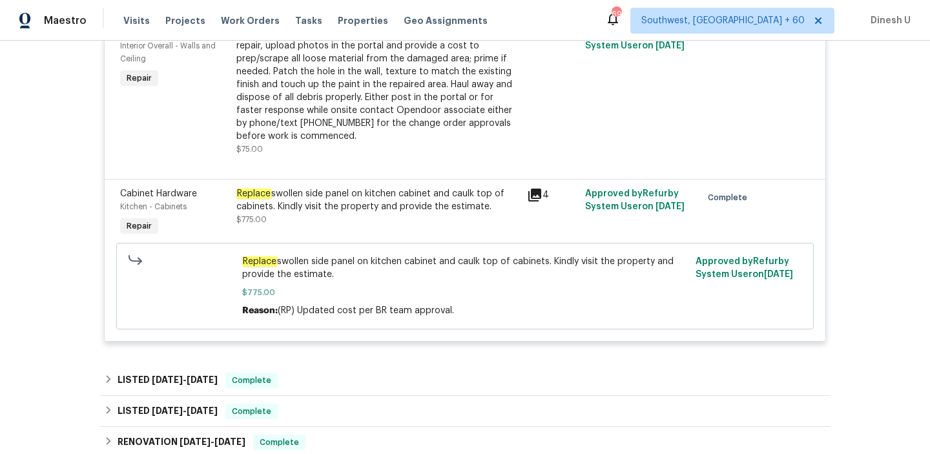
scroll to position [1429, 0]
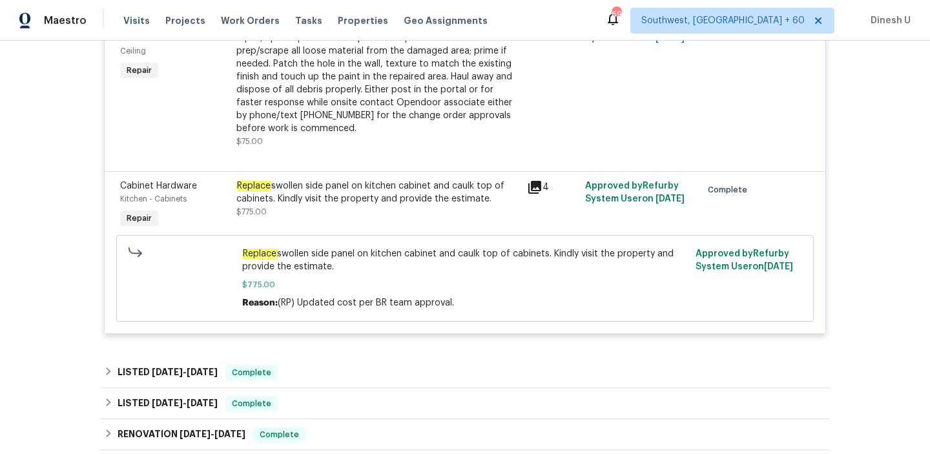
click at [535, 181] on icon at bounding box center [534, 187] width 13 height 13
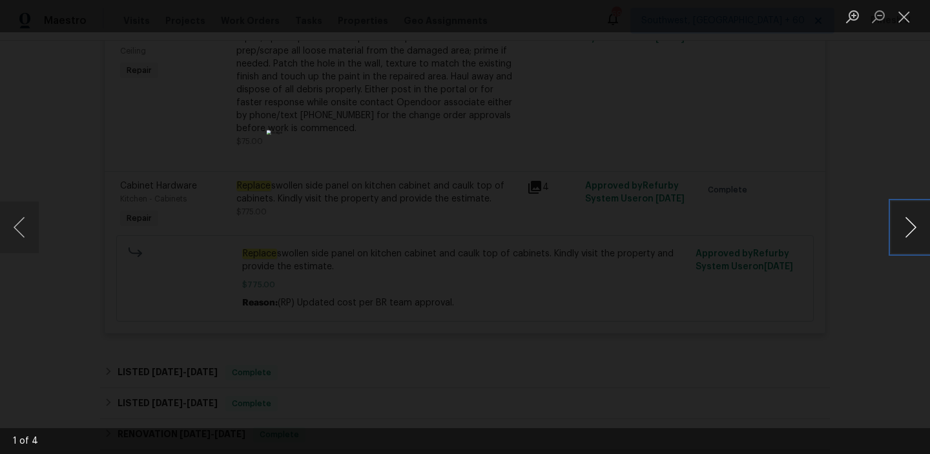
click at [904, 225] on button "Next image" at bounding box center [910, 228] width 39 height 52
click at [902, 16] on button "Close lightbox" at bounding box center [904, 16] width 26 height 23
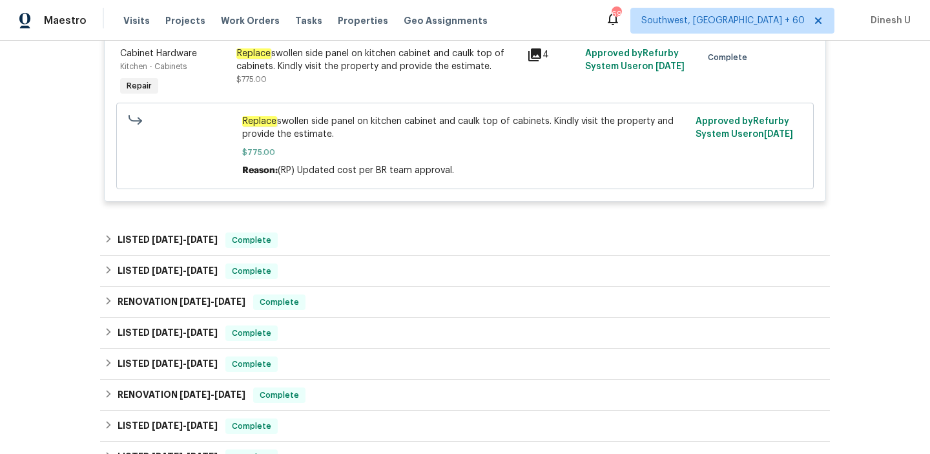
scroll to position [1597, 0]
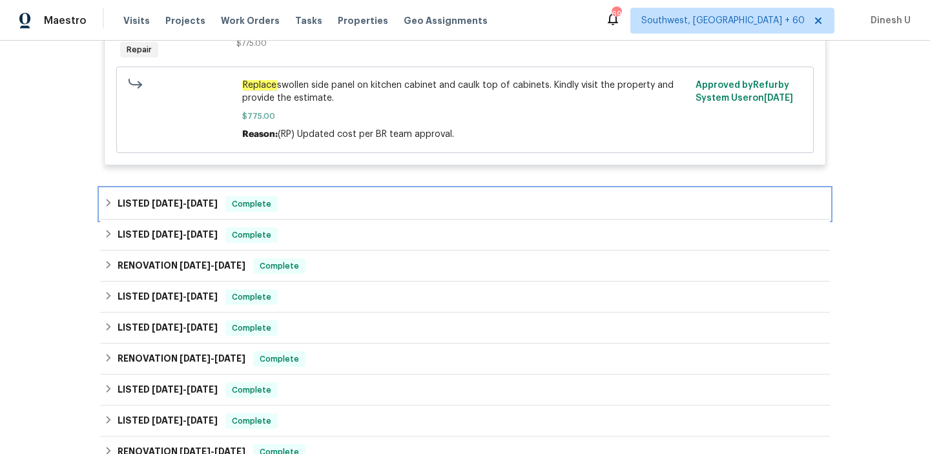
click at [187, 199] on span "[DATE] - [DATE]" at bounding box center [185, 203] width 66 height 9
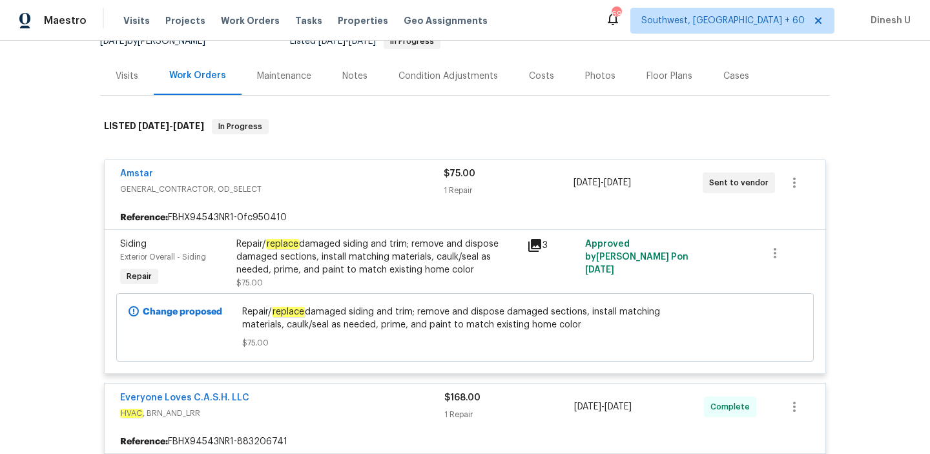
scroll to position [0, 0]
